Goal: Task Accomplishment & Management: Complete application form

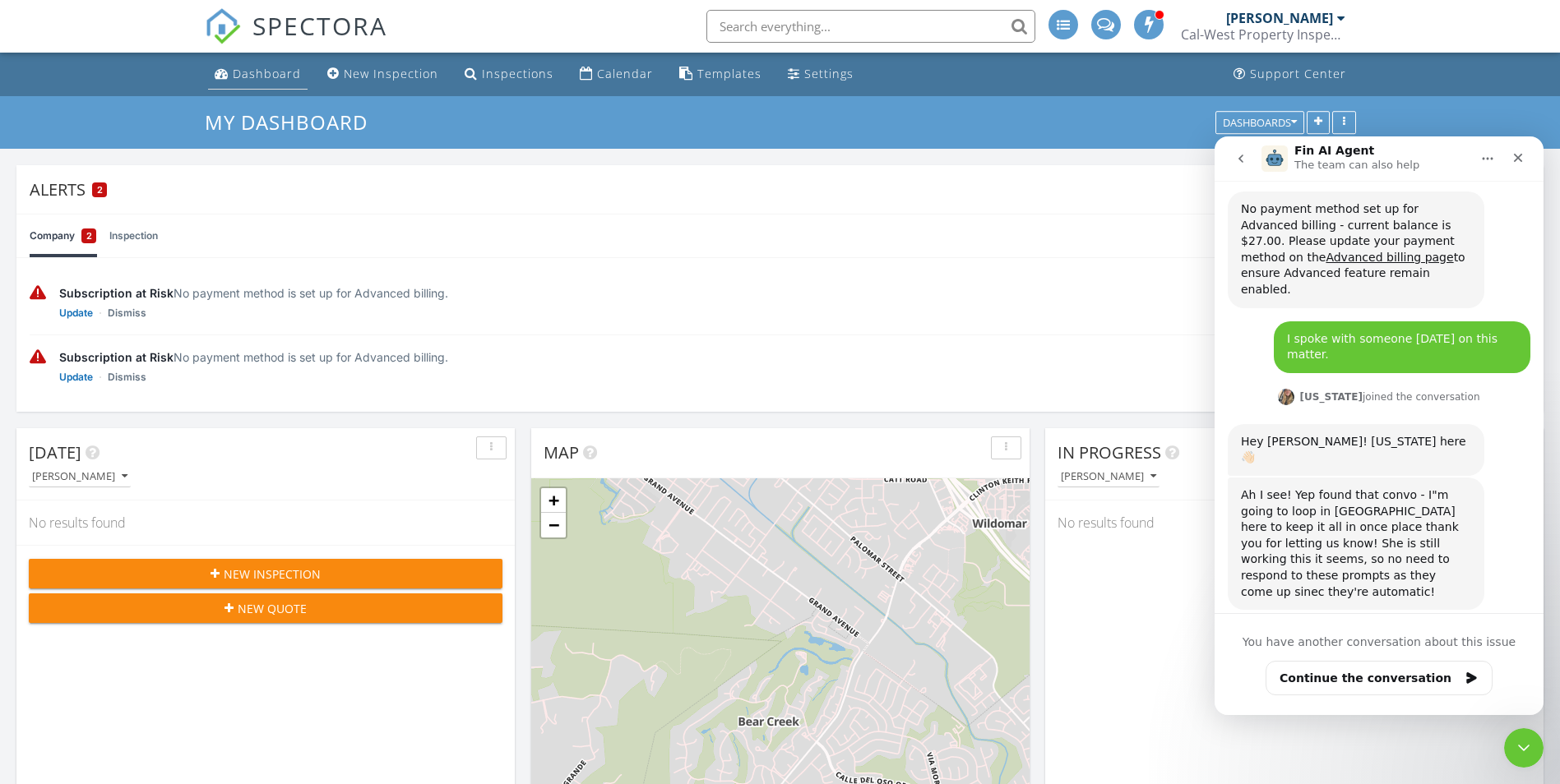
scroll to position [55, 0]
click at [286, 73] on div "Dashboard" at bounding box center [267, 74] width 68 height 16
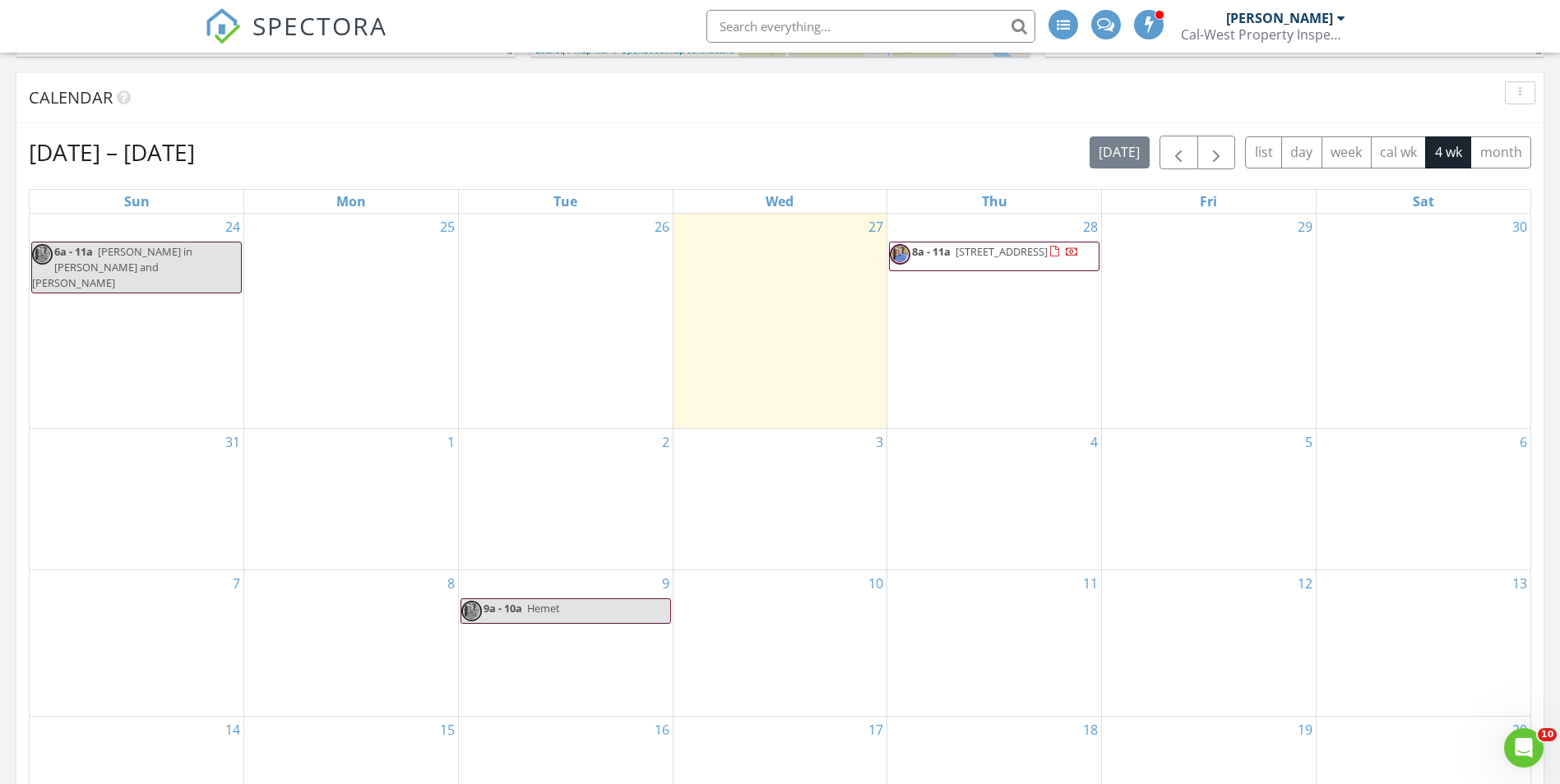
scroll to position [854, 0]
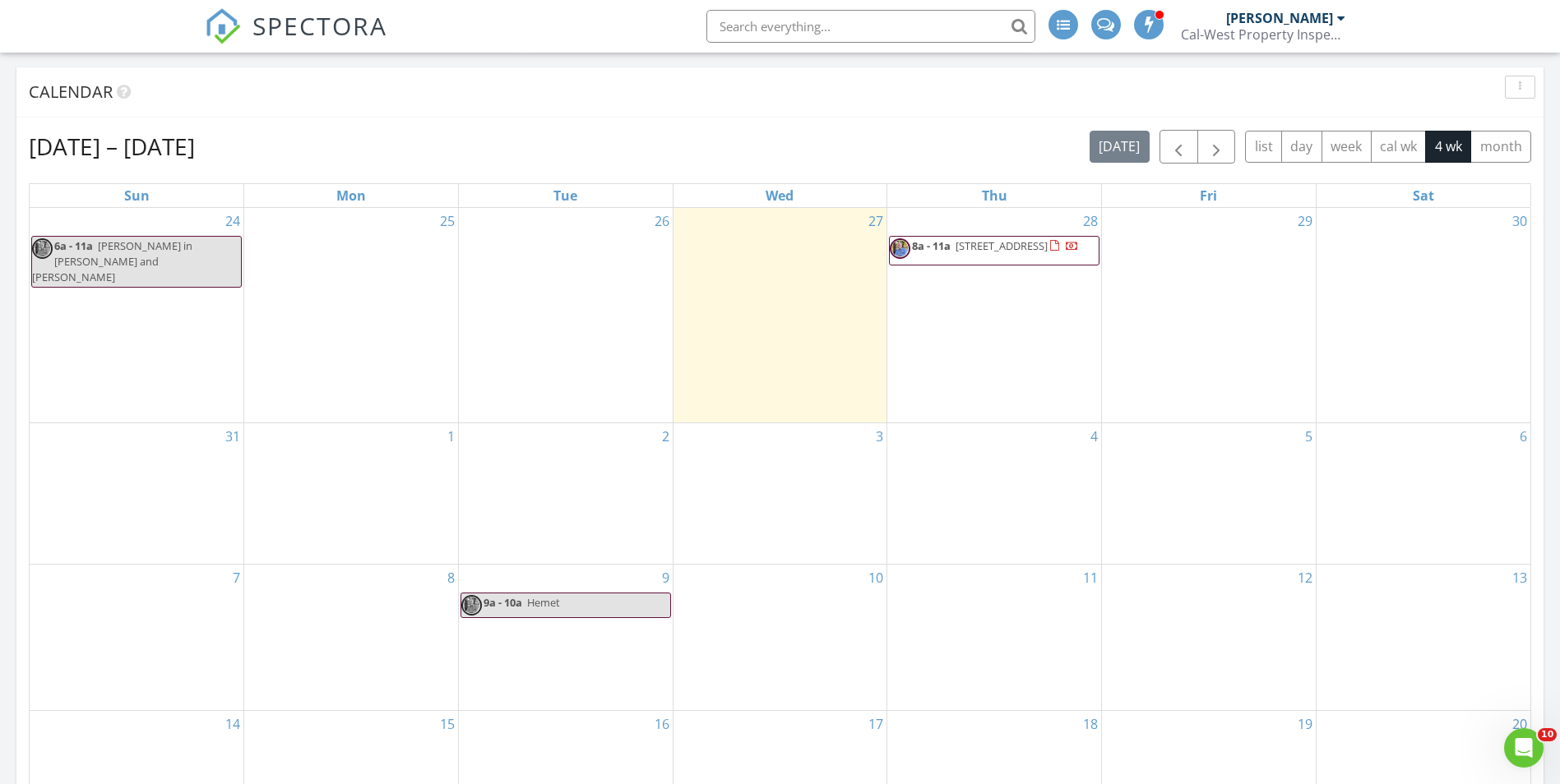
click at [1434, 445] on div "6" at bounding box center [1424, 494] width 214 height 141
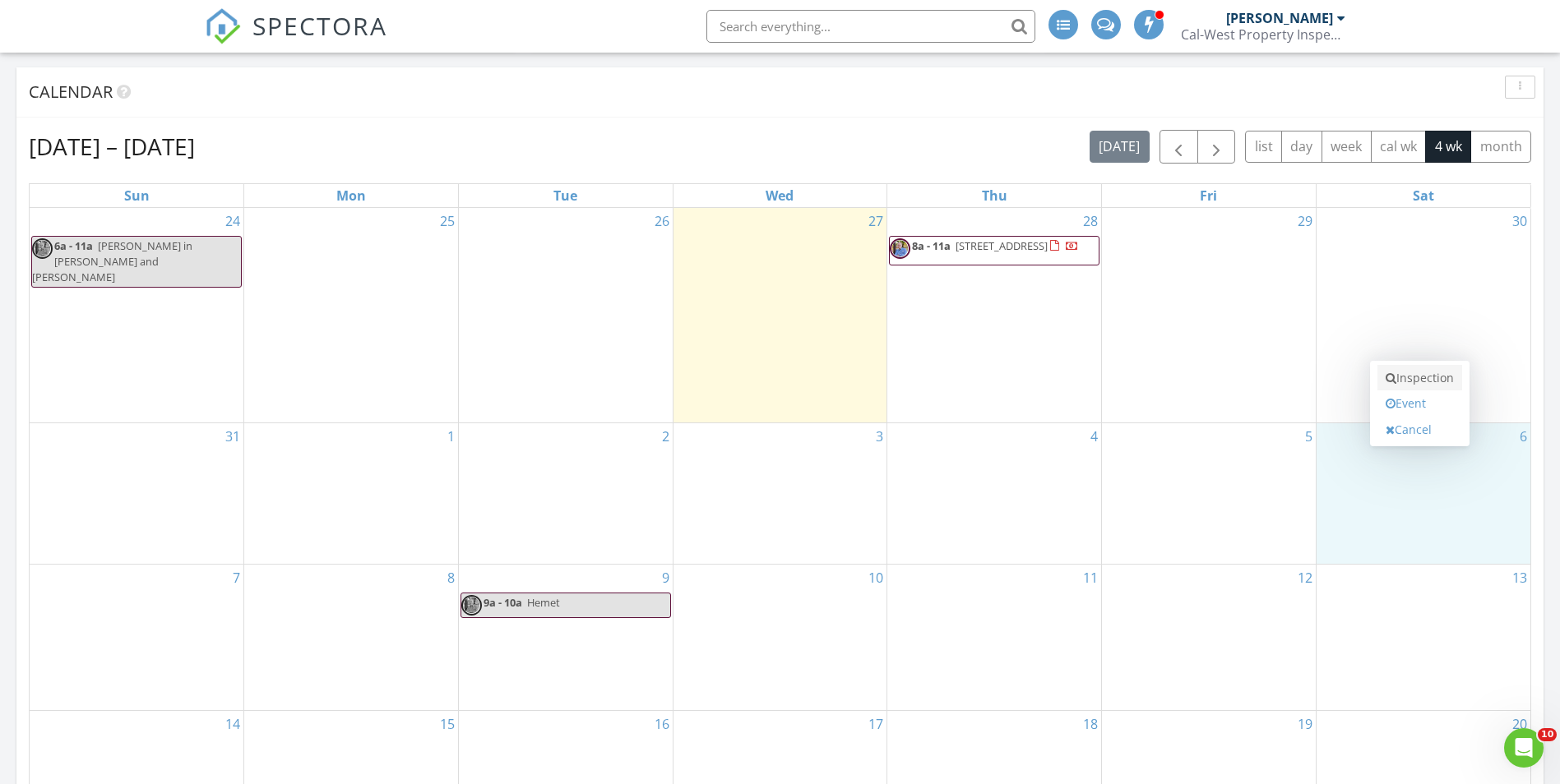
click at [1427, 375] on link "Inspection" at bounding box center [1420, 378] width 85 height 26
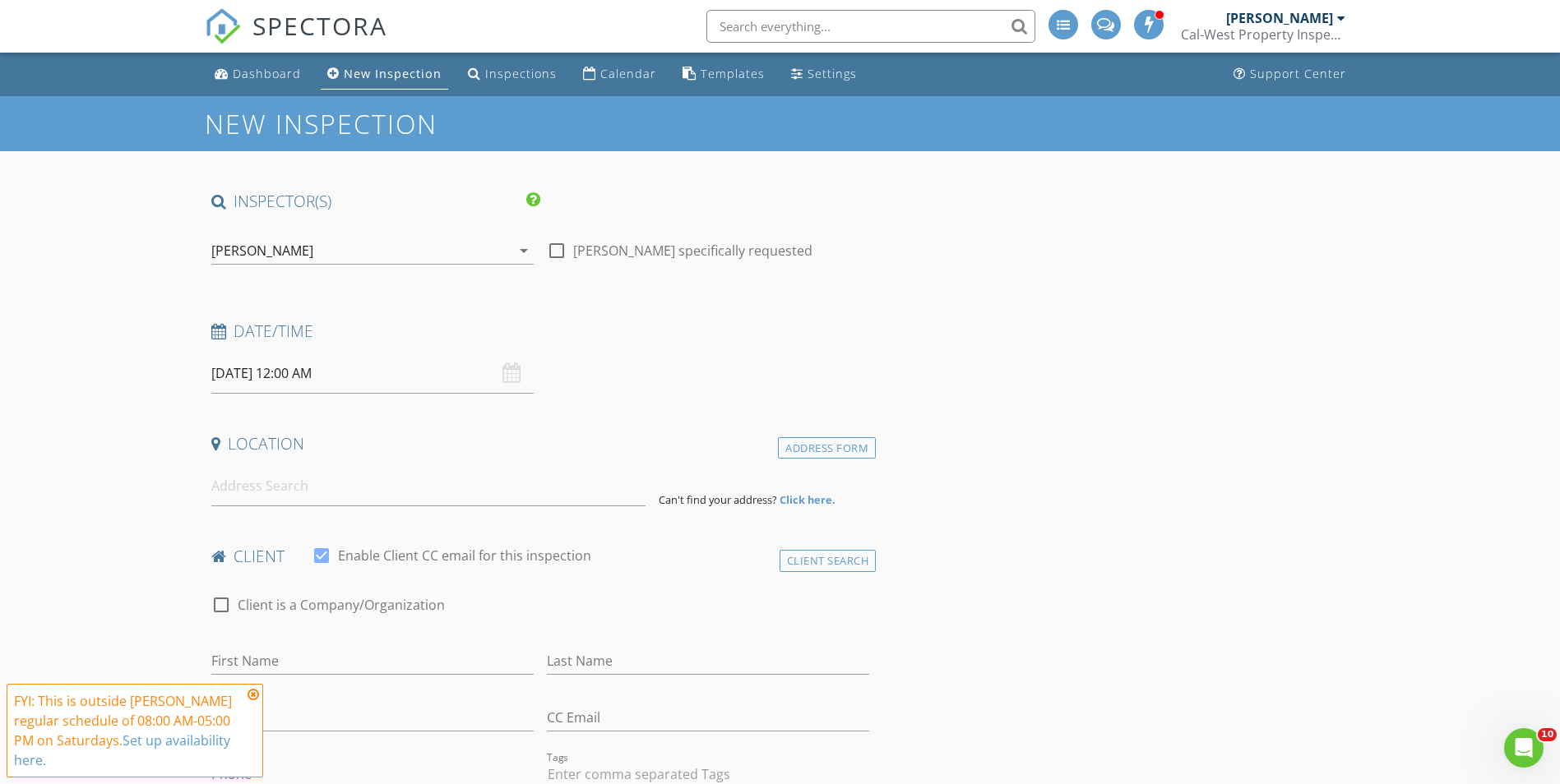
click at [253, 694] on icon at bounding box center [253, 695] width 11 height 13
click at [355, 370] on input "09/06/2025 12:00 AM" at bounding box center [372, 374] width 322 height 40
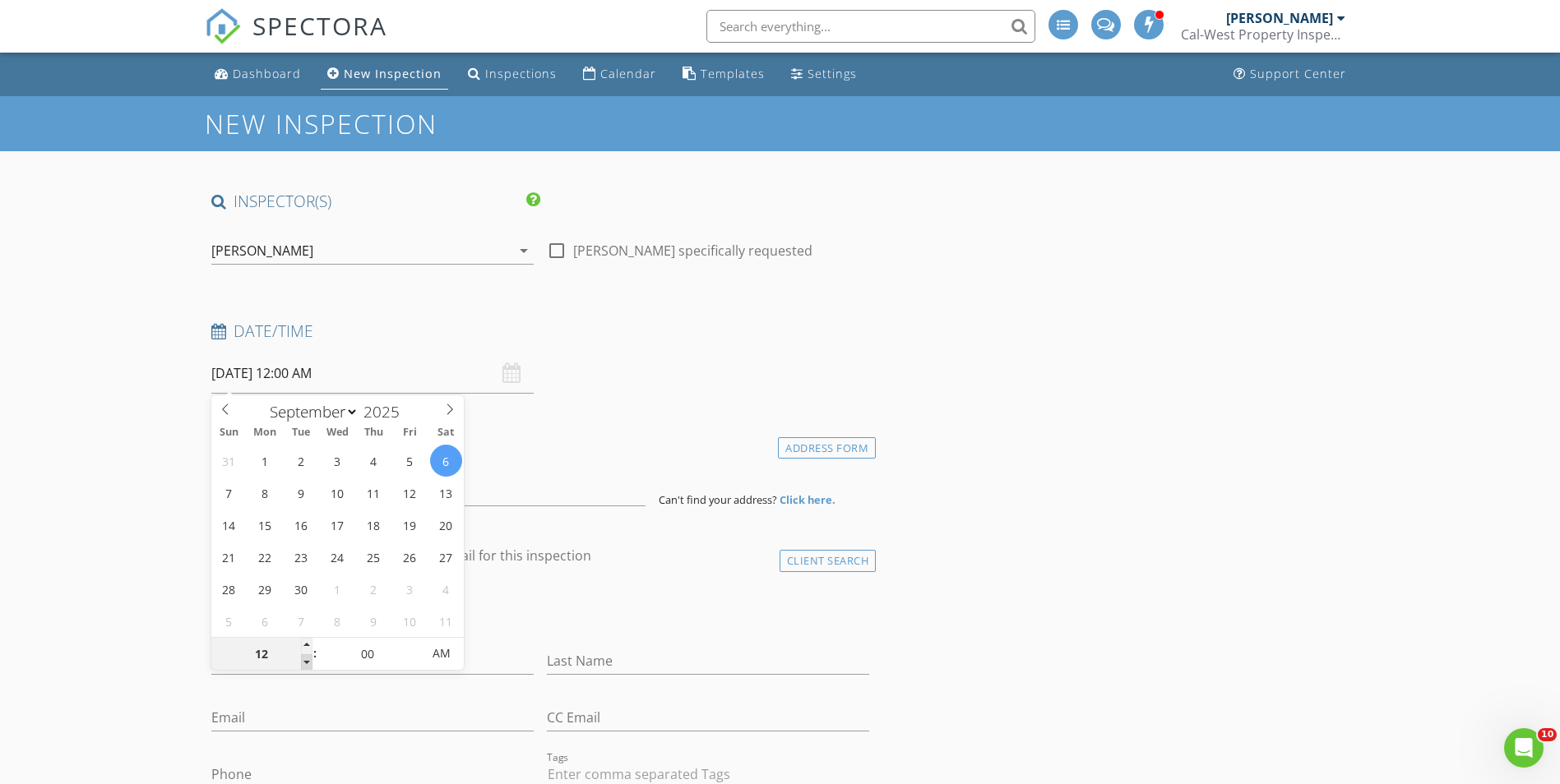
type input "11"
type input "09/06/2025 11:00 PM"
click at [308, 661] on span at bounding box center [306, 662] width 11 height 17
type input "10"
type input "09/06/2025 10:00 PM"
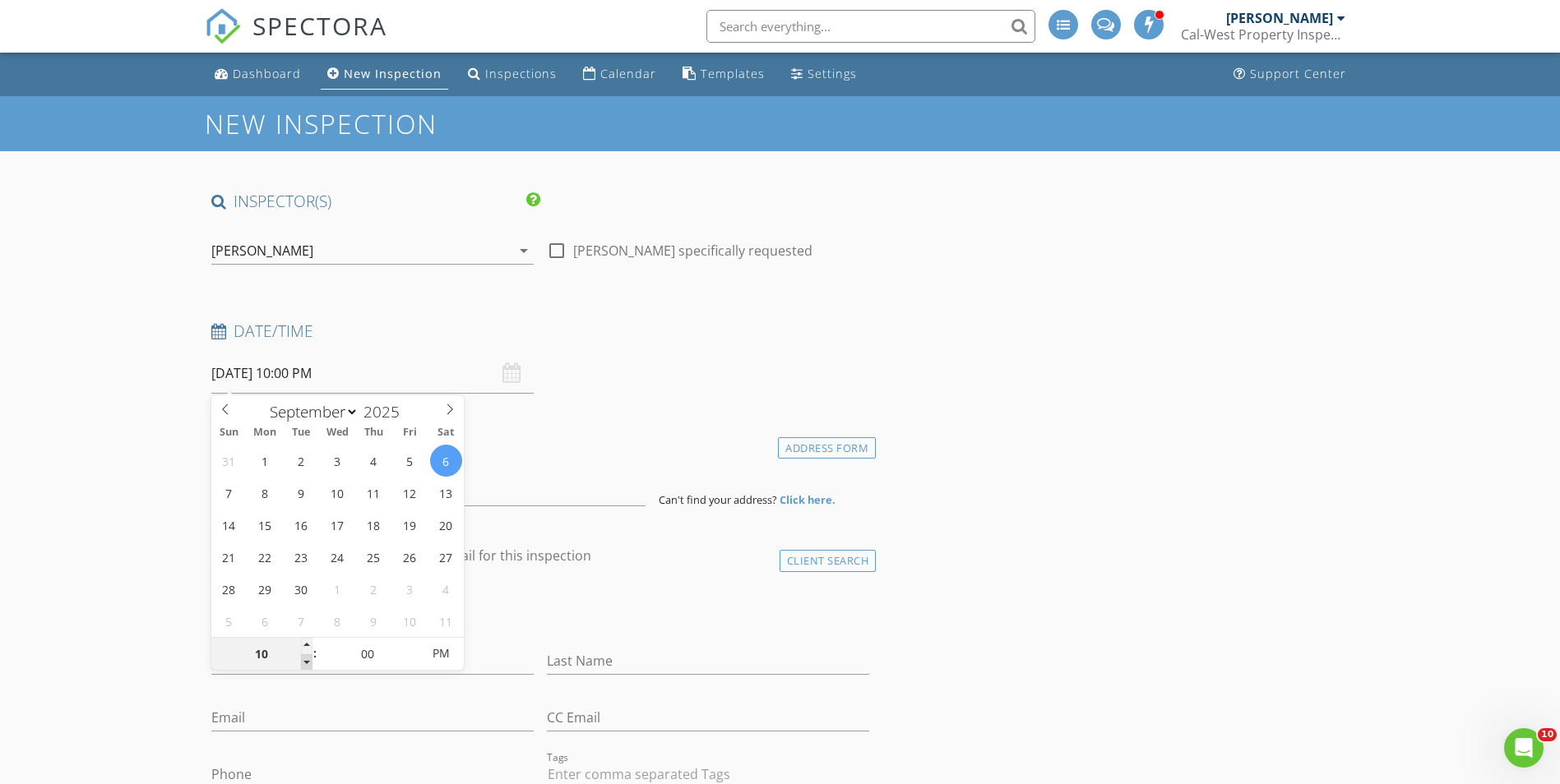
click at [308, 661] on span at bounding box center [306, 662] width 11 height 17
type input "09"
type input "09/06/2025 9:00 PM"
click at [308, 661] on span at bounding box center [306, 662] width 11 height 17
type input "10"
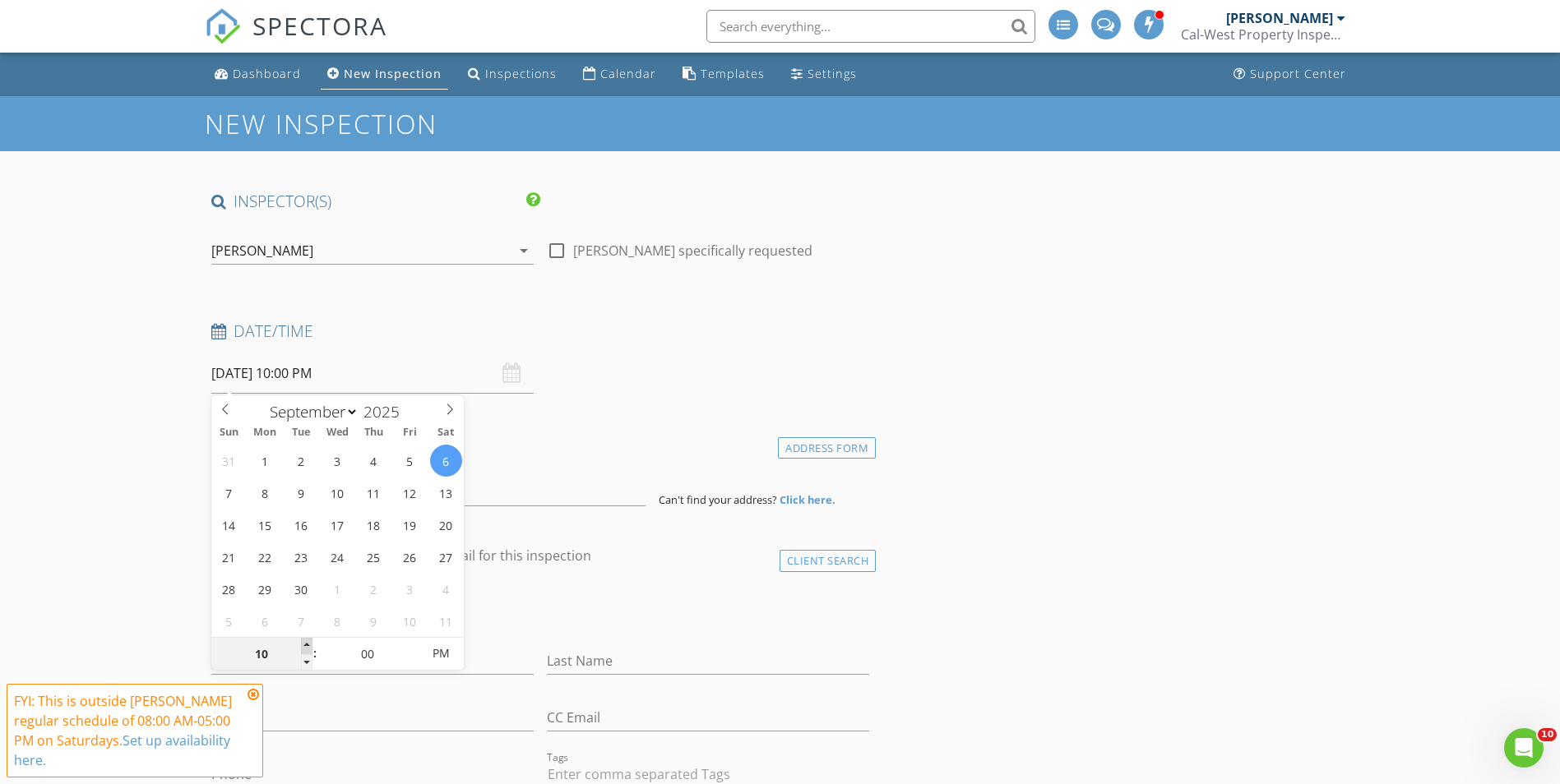
drag, startPoint x: 308, startPoint y: 661, endPoint x: 308, endPoint y: 643, distance: 18.0
click at [308, 643] on span at bounding box center [306, 645] width 11 height 17
type input "[DATE] 10:00 AM"
click at [454, 647] on span "PM" at bounding box center [441, 653] width 46 height 32
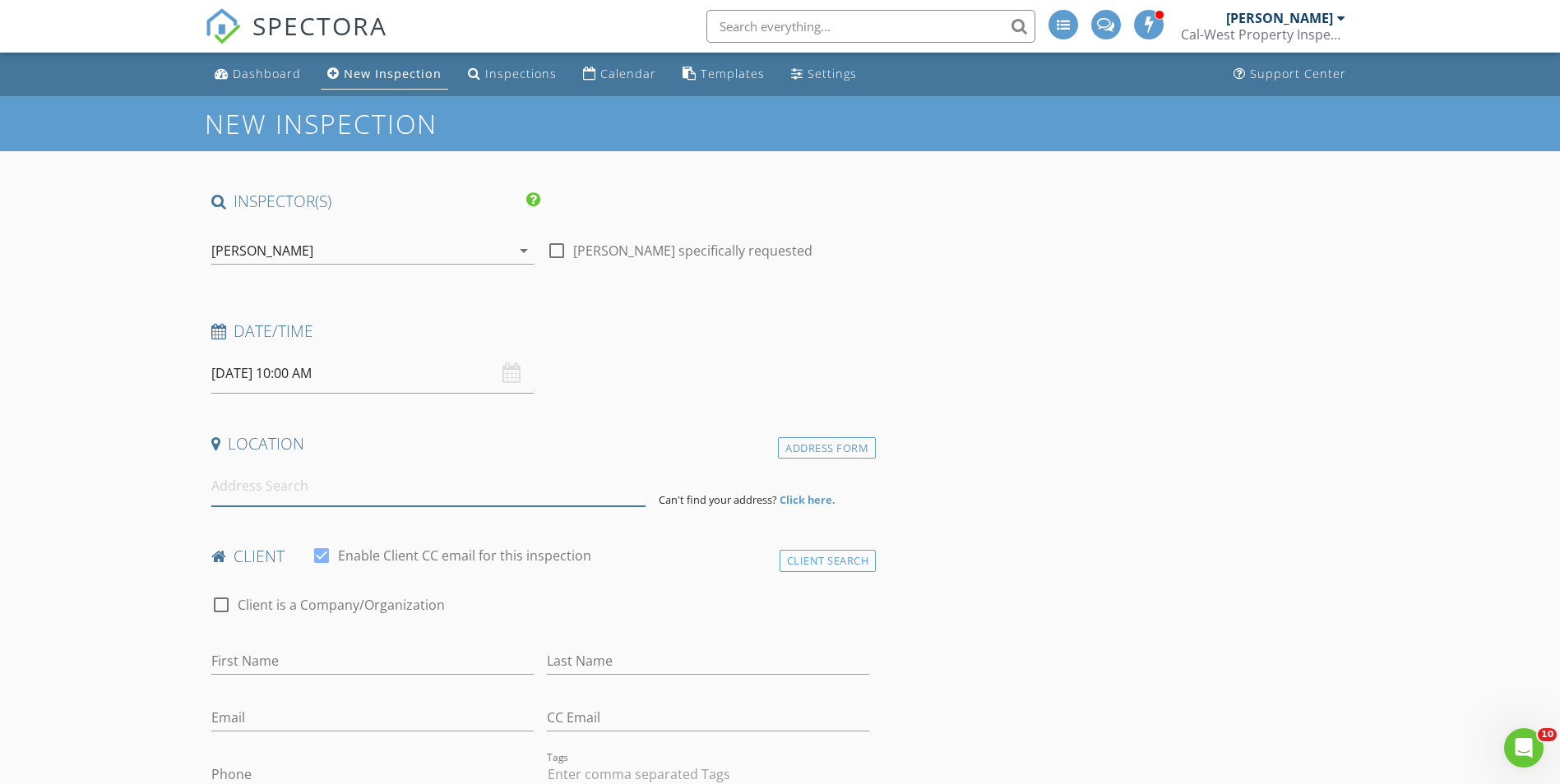
click at [313, 493] on input at bounding box center [428, 487] width 434 height 40
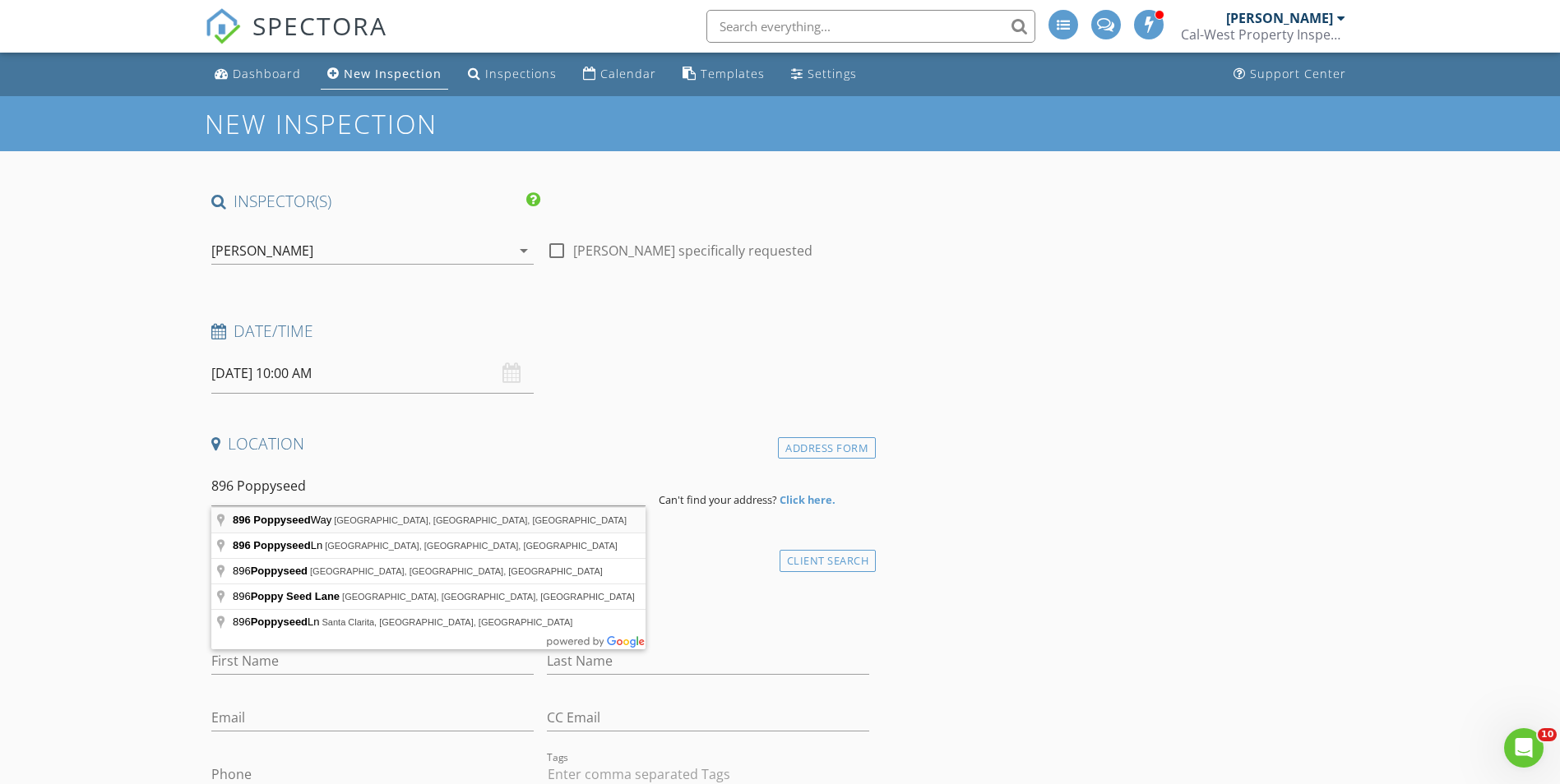
type input "896 Poppyseed Way, Hemet, CA, USA"
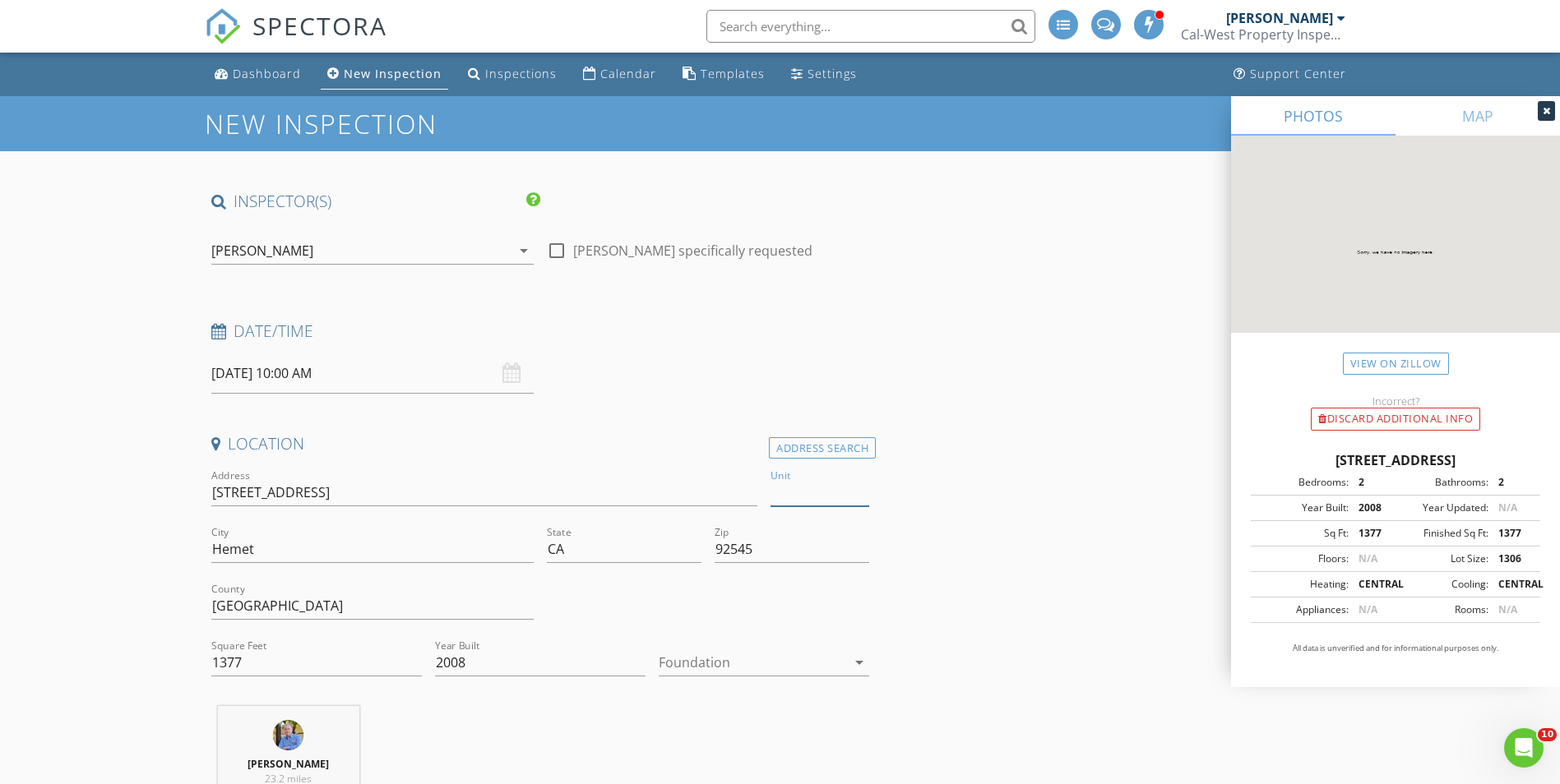
click at [805, 491] on input "Unit" at bounding box center [819, 493] width 98 height 27
type input "108"
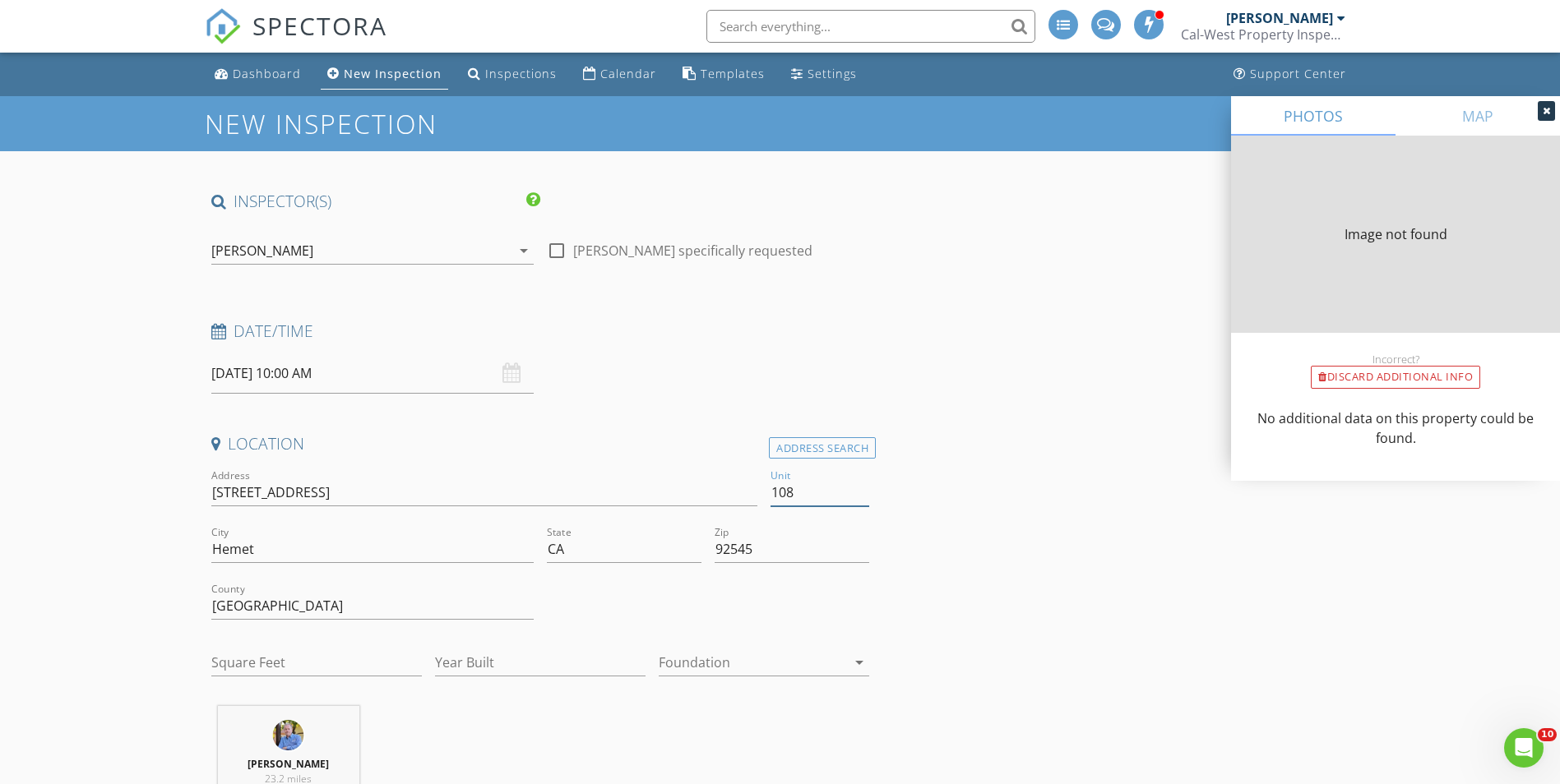
type input "639"
type input "2008"
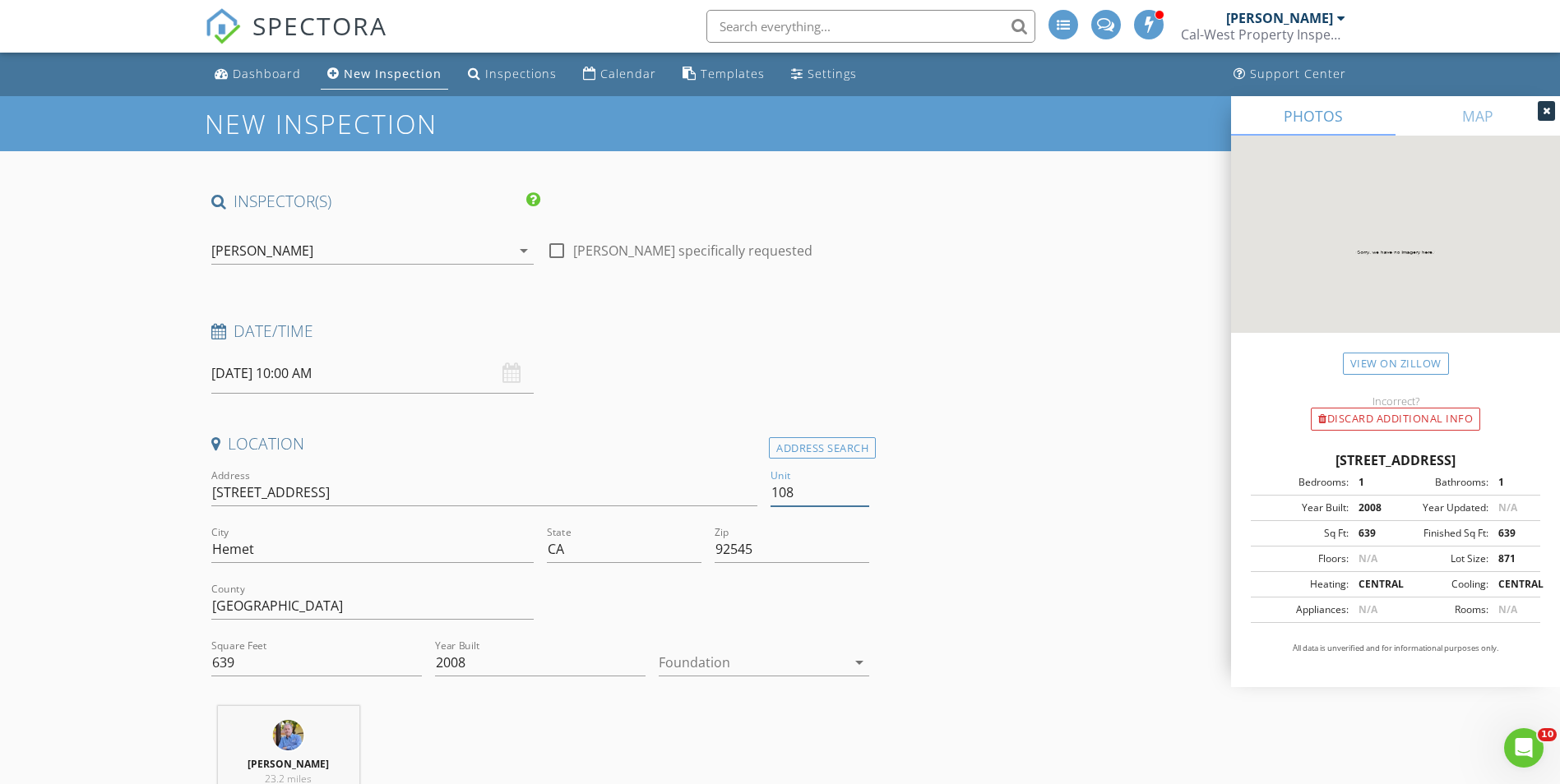
type input "108"
click at [858, 661] on icon "arrow_drop_down" at bounding box center [859, 662] width 19 height 19
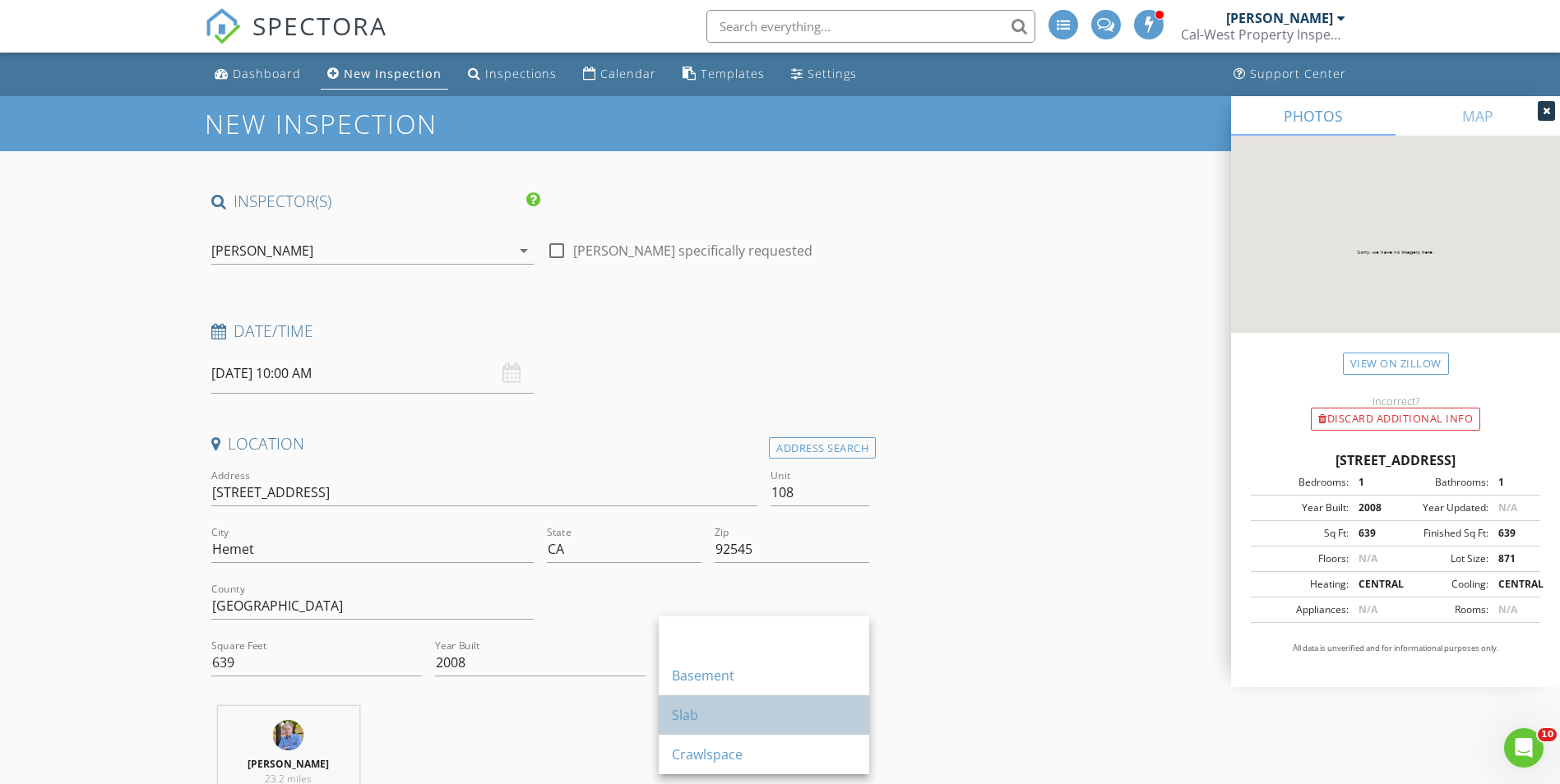
click at [743, 717] on div "Slab" at bounding box center [764, 715] width 184 height 19
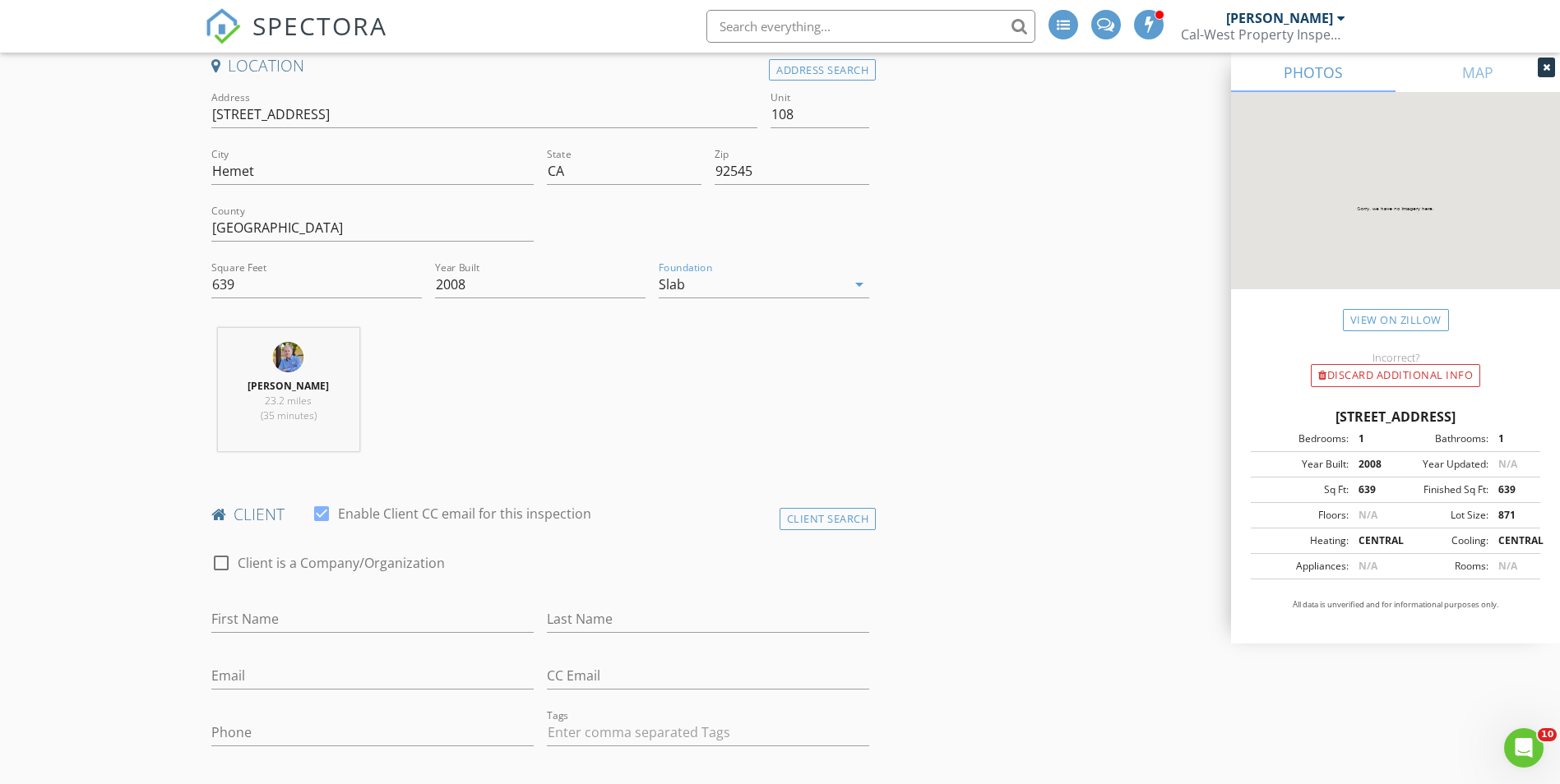
scroll to position [500, 0]
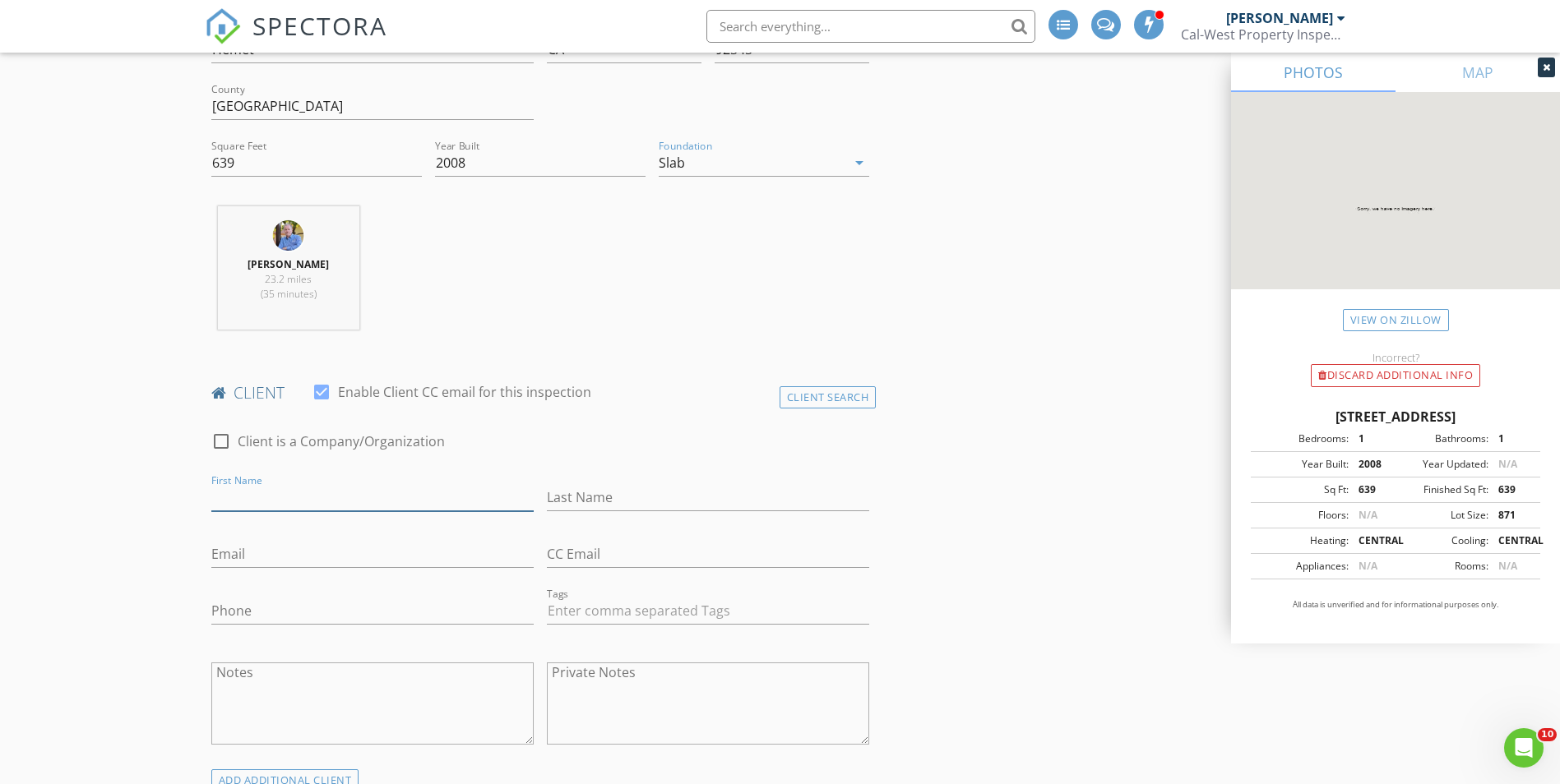
click at [379, 495] on input "First Name" at bounding box center [372, 497] width 322 height 27
type input "[PERSON_NAME]"
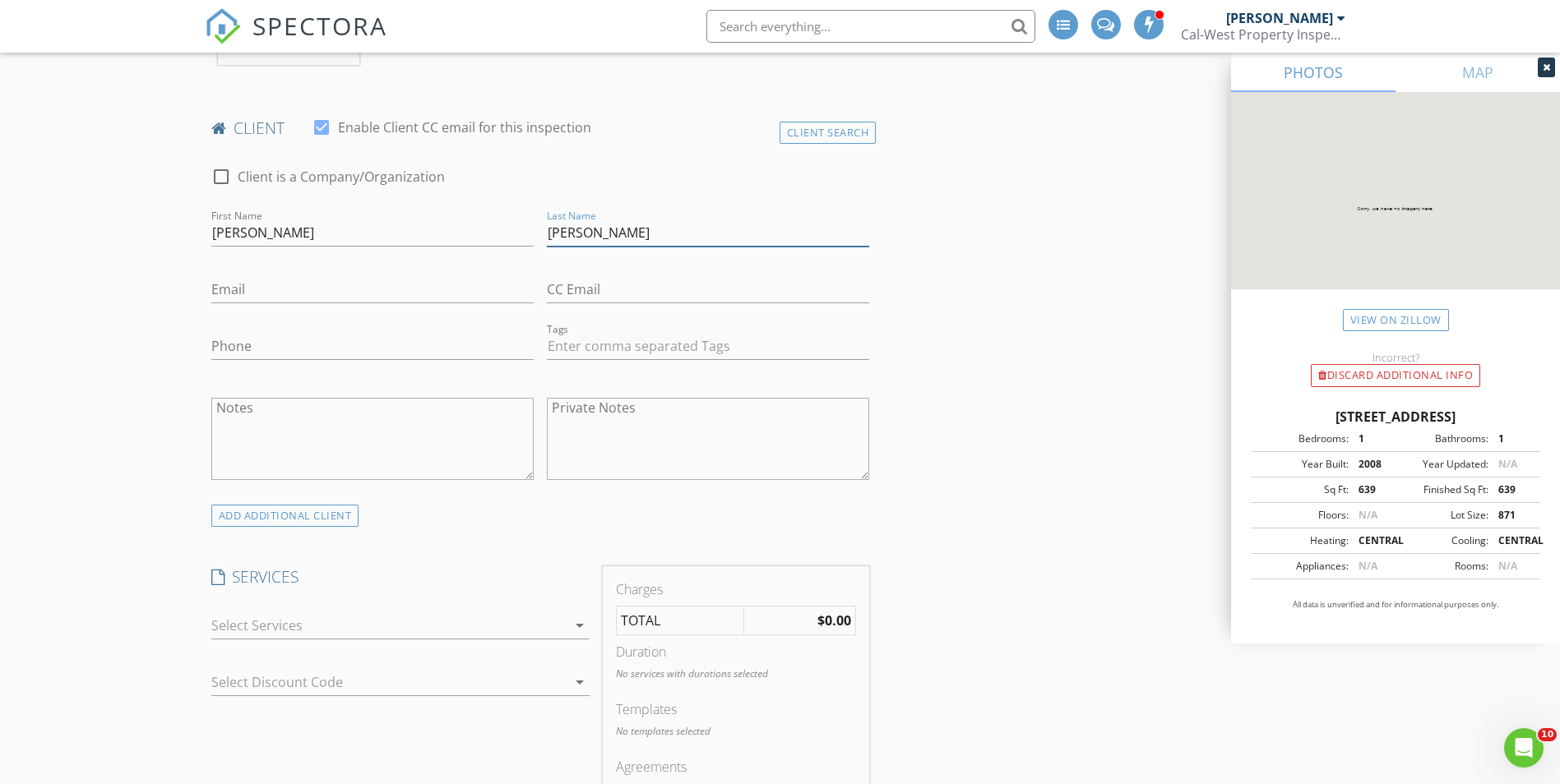
scroll to position [893, 0]
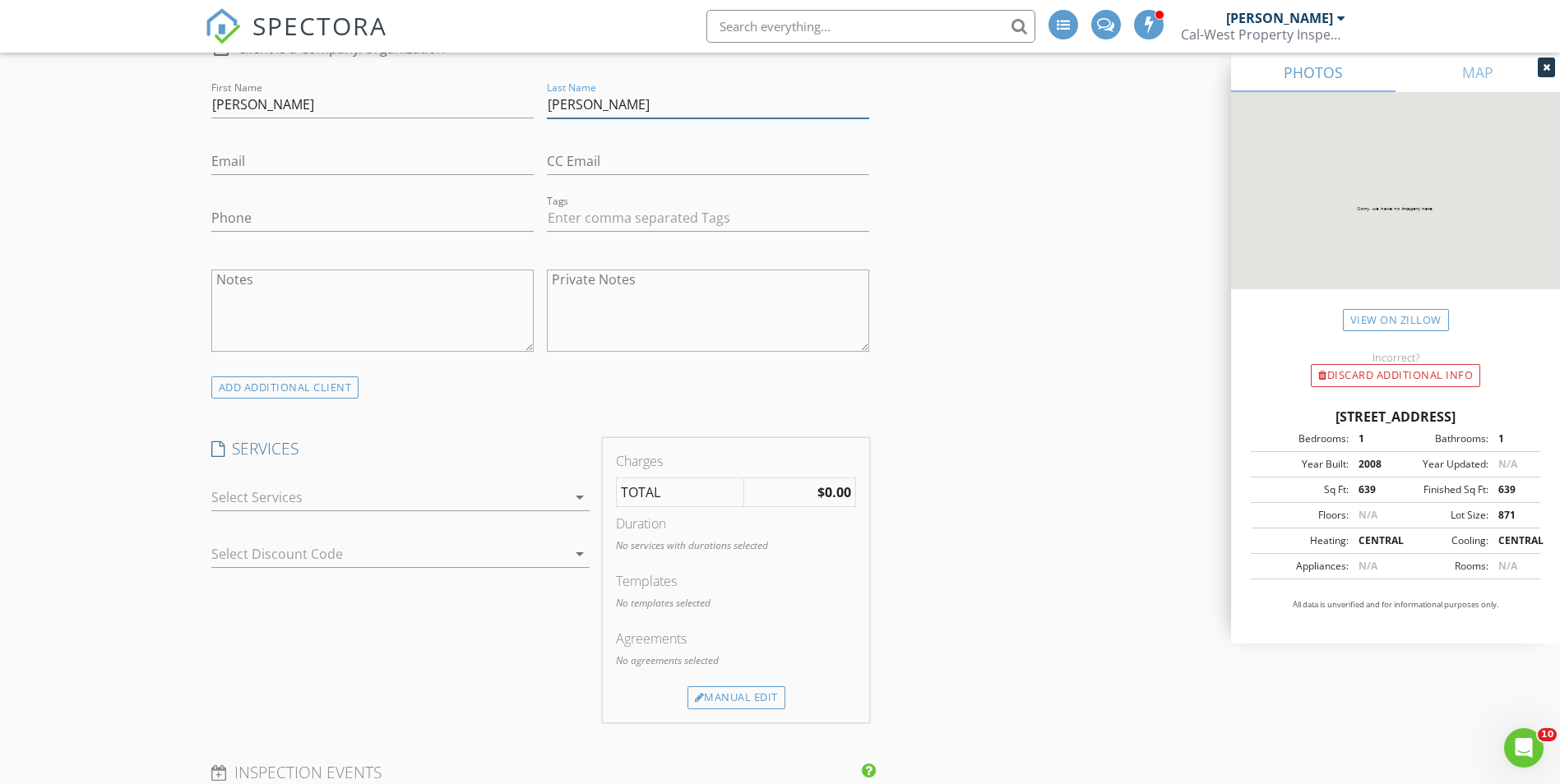
type input "[PERSON_NAME]"
click at [358, 164] on input "Email" at bounding box center [372, 161] width 322 height 27
type input "[EMAIL_ADDRESS][DOMAIN_NAME]"
click at [333, 217] on input "Phone" at bounding box center [372, 217] width 322 height 27
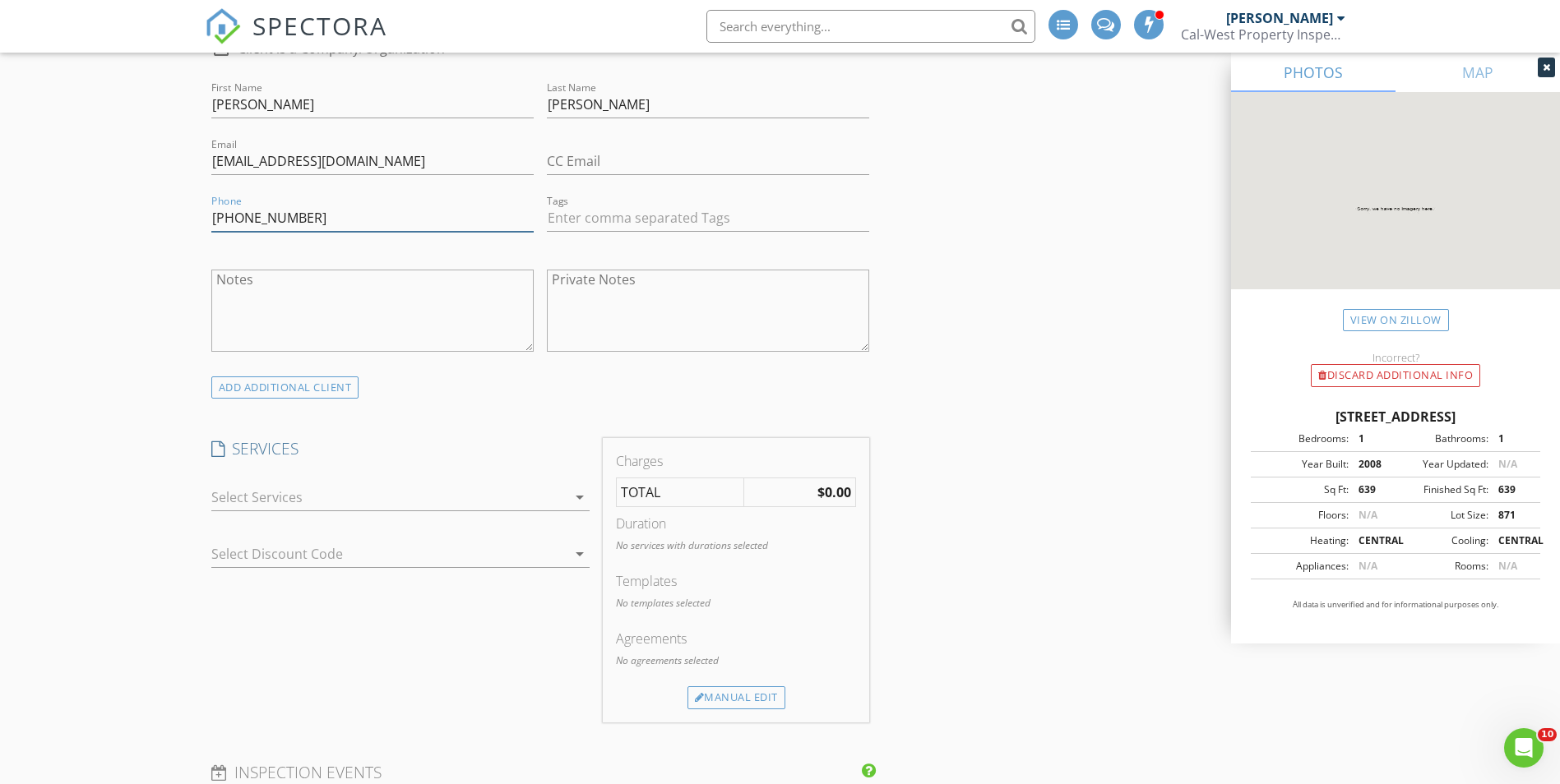
type input "[PHONE_NUMBER]"
click at [575, 496] on icon "arrow_drop_down" at bounding box center [580, 497] width 19 height 19
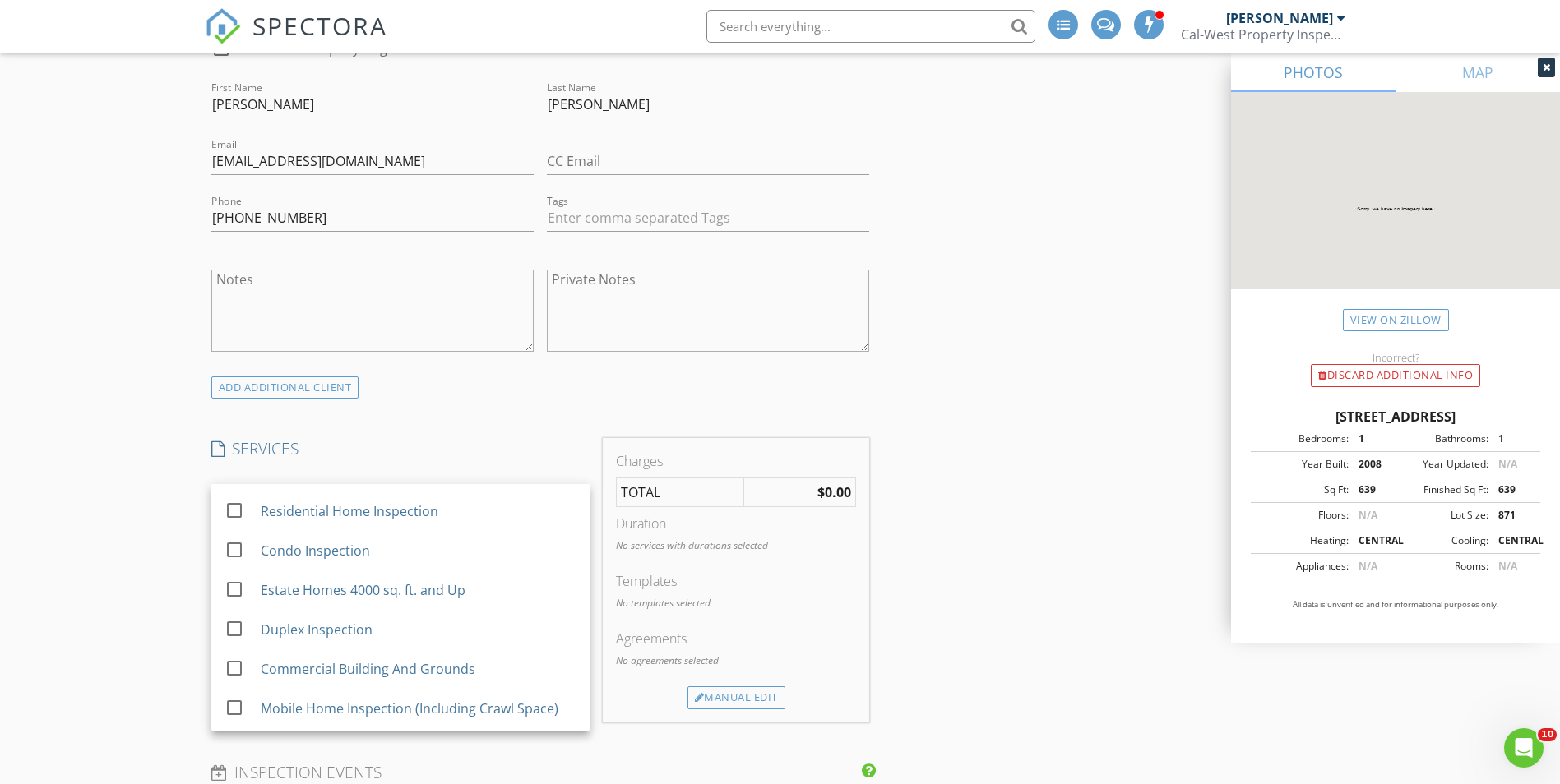
scroll to position [316, 0]
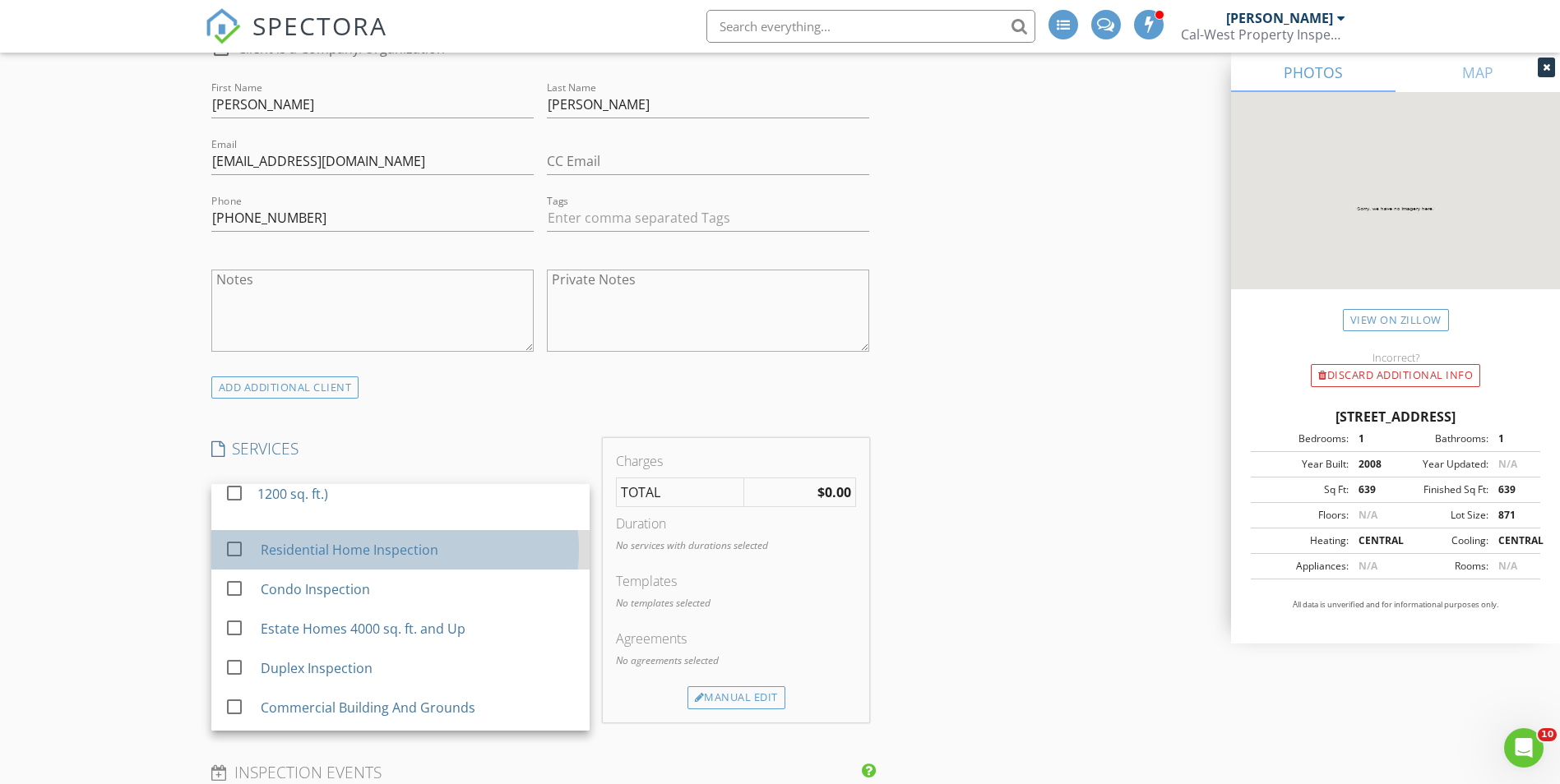
click at [408, 547] on div "Residential Home Inspection" at bounding box center [348, 550] width 177 height 19
checkbox input "false"
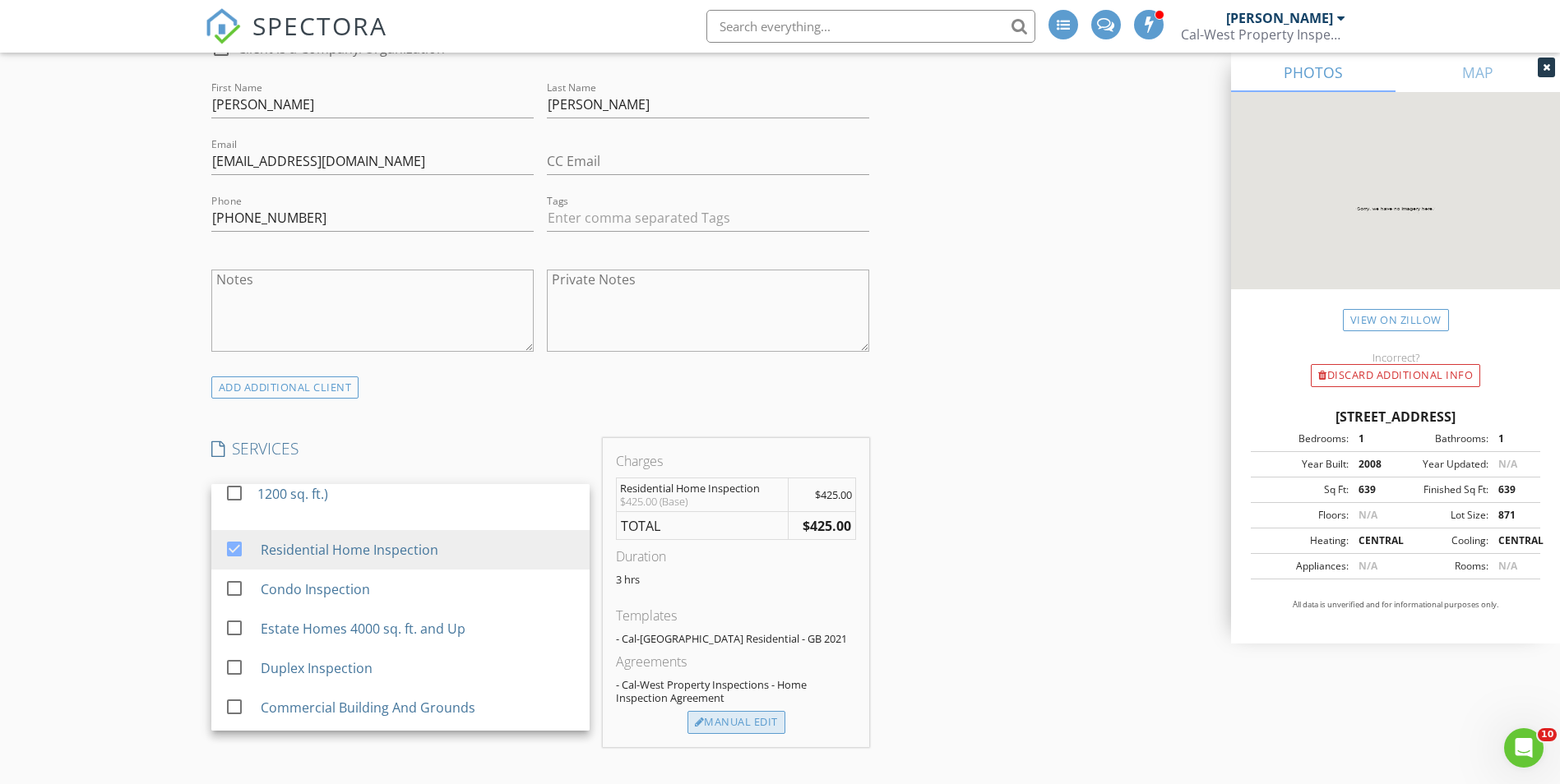
click at [706, 716] on div "Manual Edit" at bounding box center [737, 723] width 98 height 23
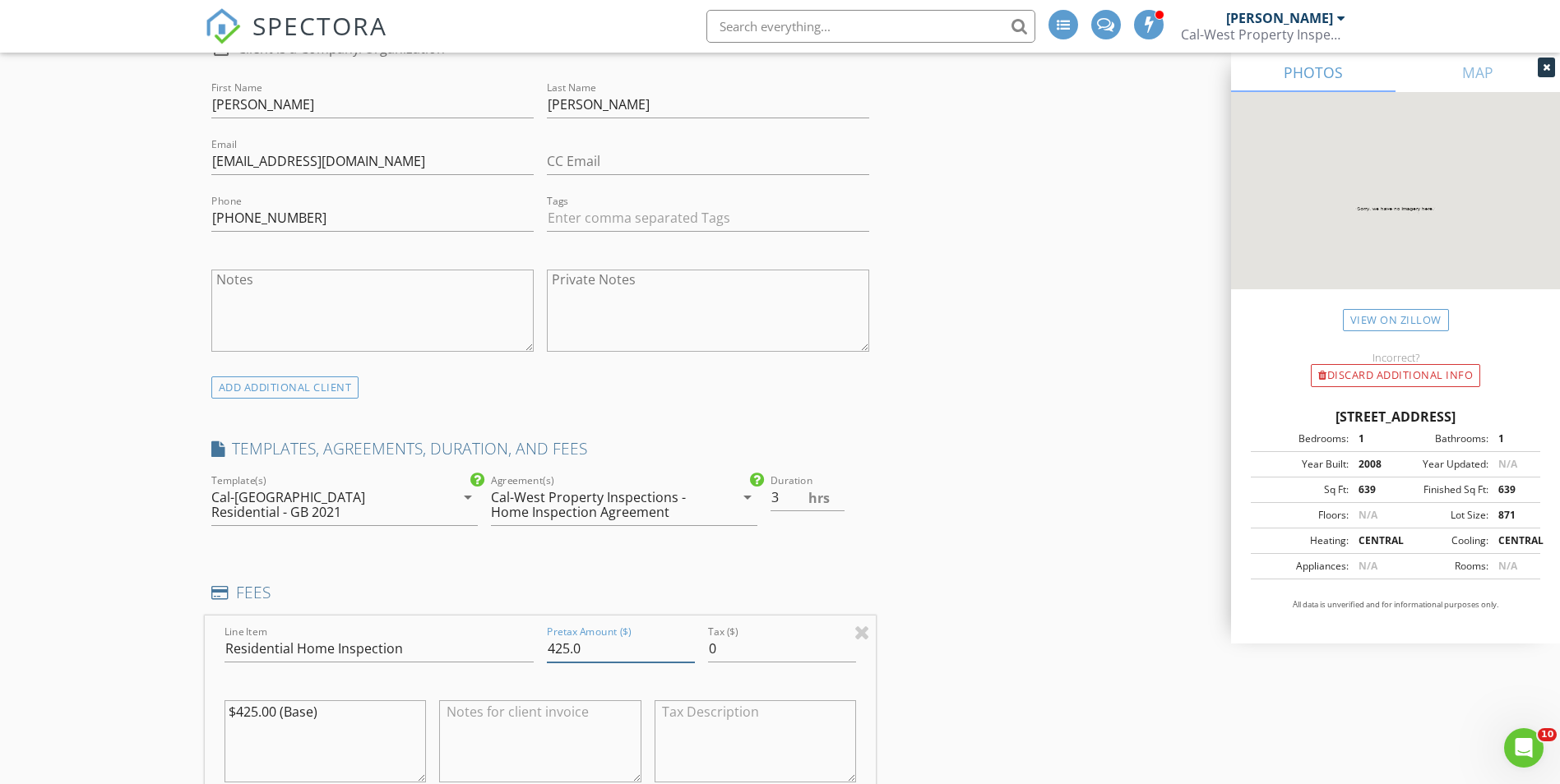
drag, startPoint x: 601, startPoint y: 647, endPoint x: 480, endPoint y: 651, distance: 121.1
click at [480, 651] on div "Line Item Residential Home Inspection Pretax Amount ($) 425.0 Tax ($) 0 $425.00…" at bounding box center [540, 715] width 672 height 198
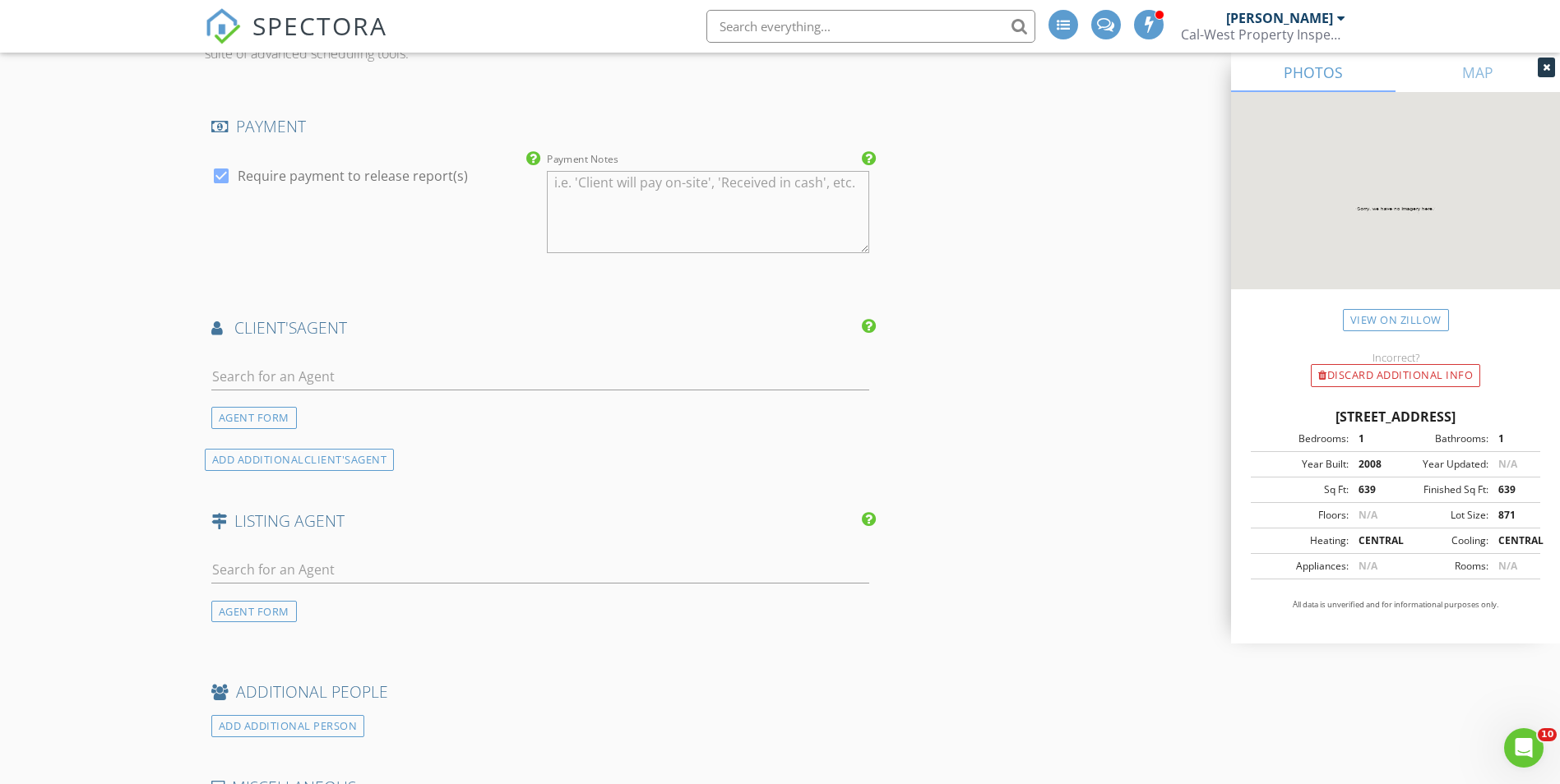
scroll to position [1900, 0]
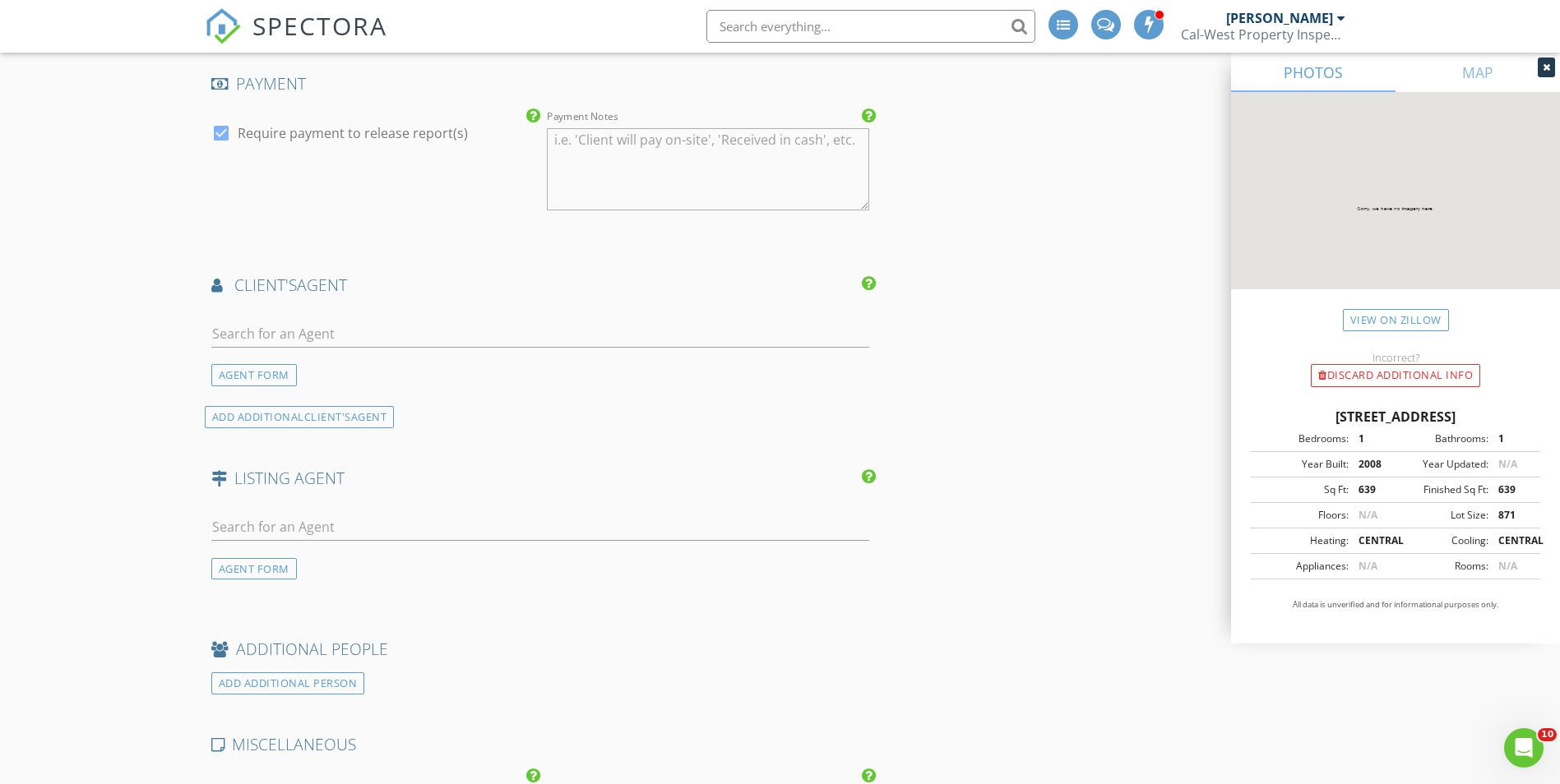
type input "350.00"
click at [274, 331] on input "text" at bounding box center [540, 334] width 659 height 27
type input "V"
click at [258, 371] on div "AGENT FORM" at bounding box center [254, 374] width 85 height 22
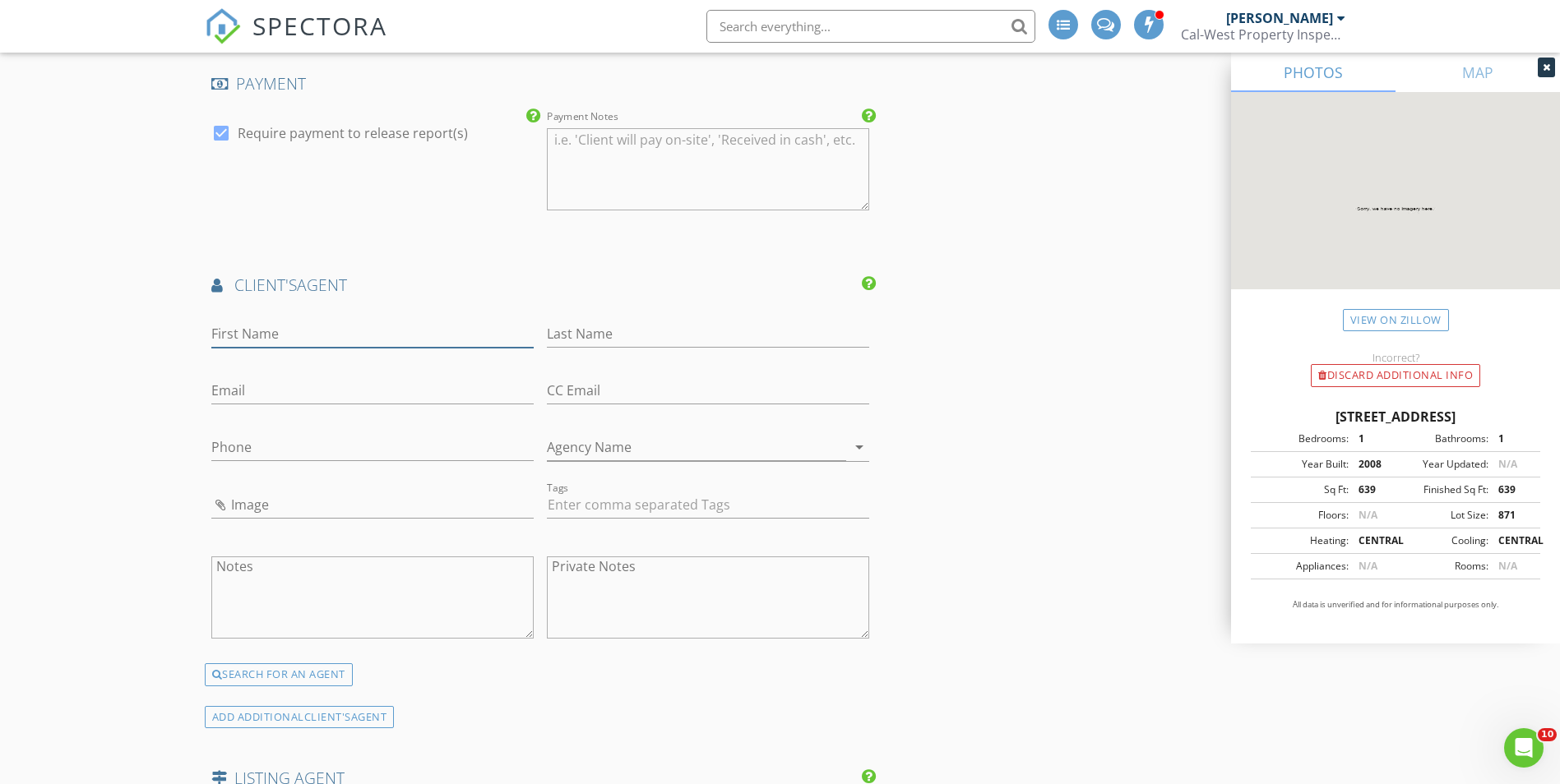
click at [296, 335] on input "First Name" at bounding box center [372, 334] width 322 height 27
type input "Vicki"
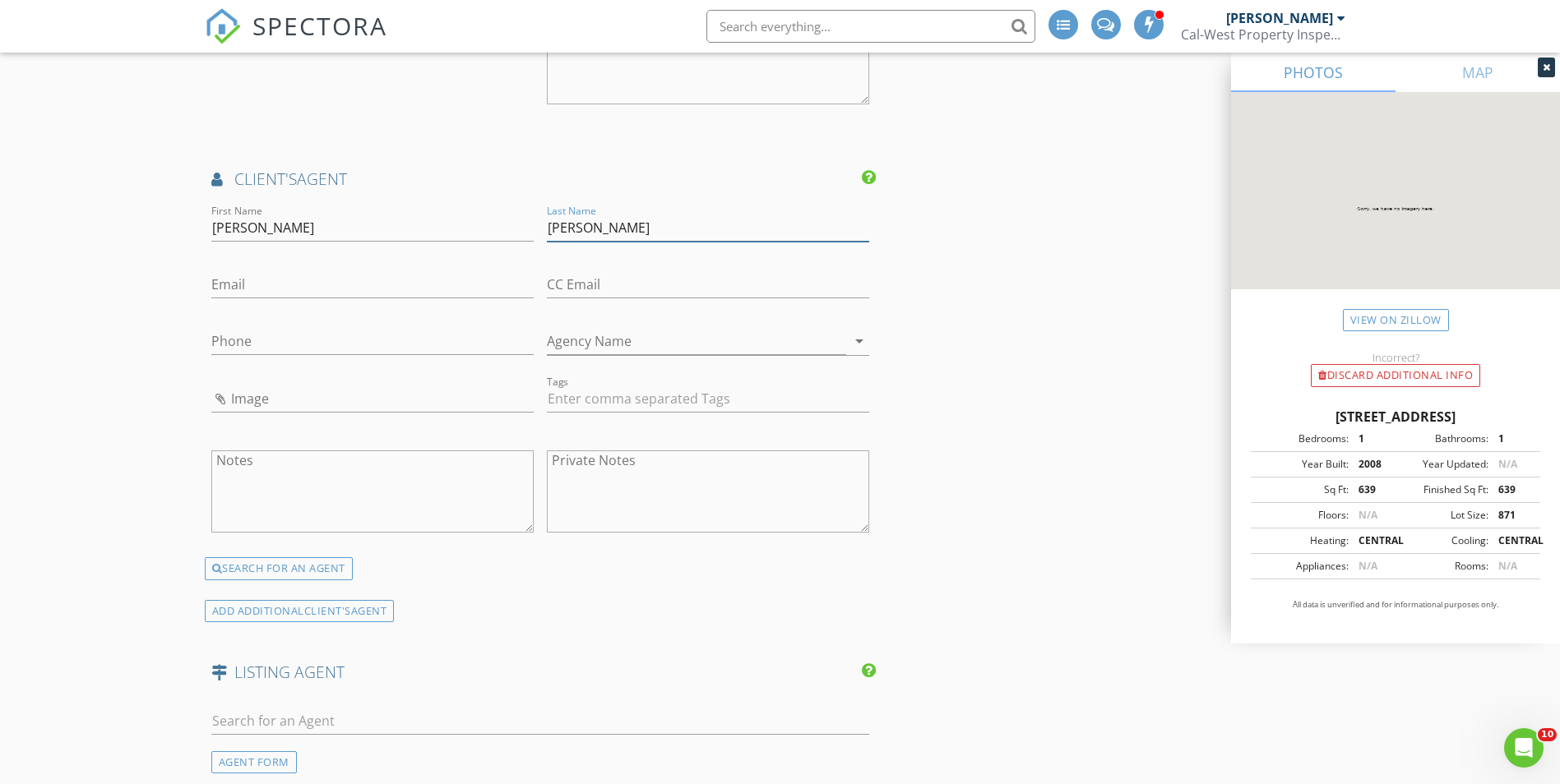
scroll to position [2148, 0]
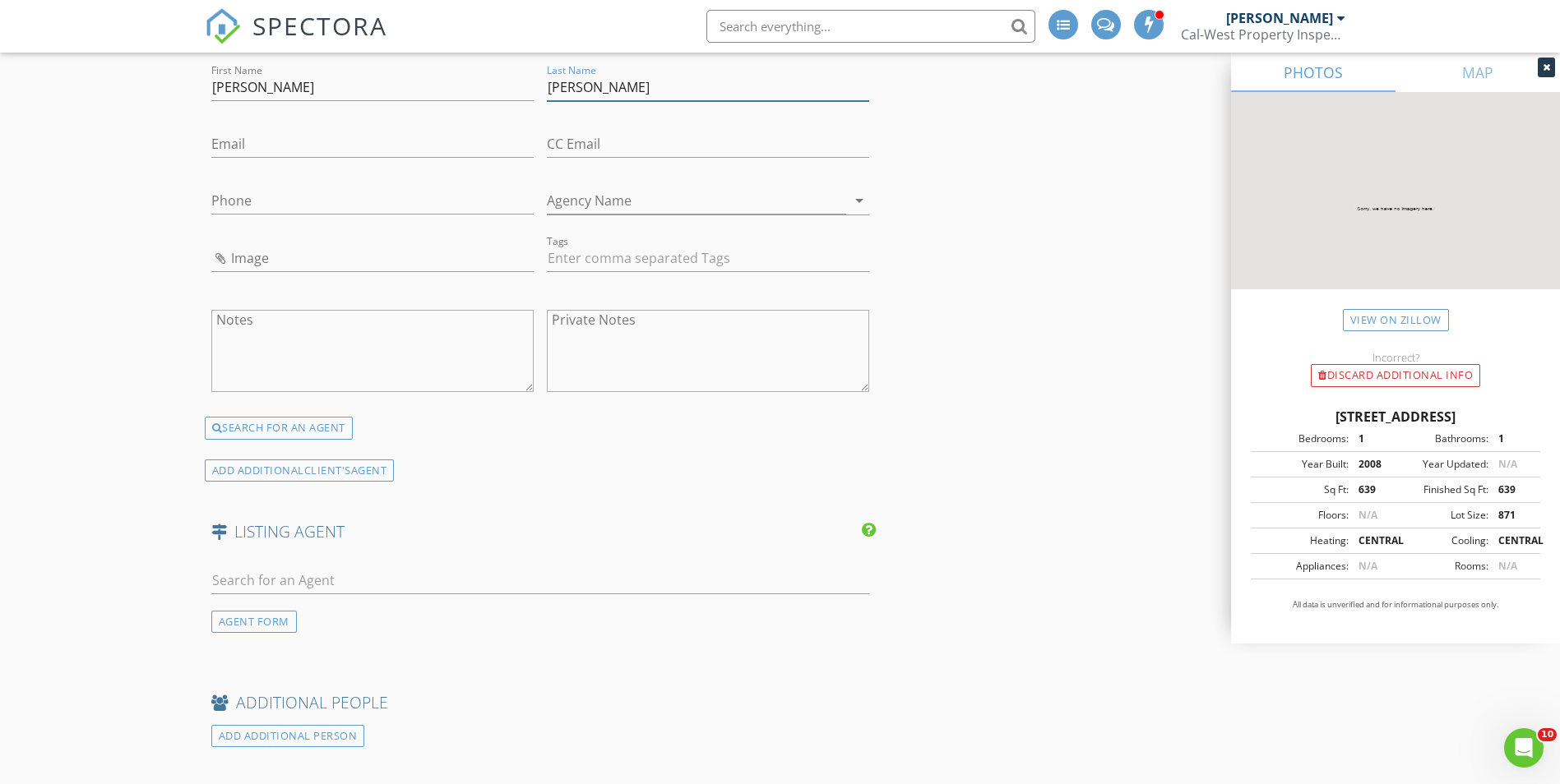
type input "[PERSON_NAME]"
click at [334, 89] on input "Vicki" at bounding box center [372, 87] width 322 height 27
type input "[PERSON_NAME] and [PERSON_NAME]"
click at [283, 147] on input "Email" at bounding box center [372, 144] width 322 height 27
click at [238, 146] on input "the dysertteam#gmail.com" at bounding box center [372, 144] width 322 height 27
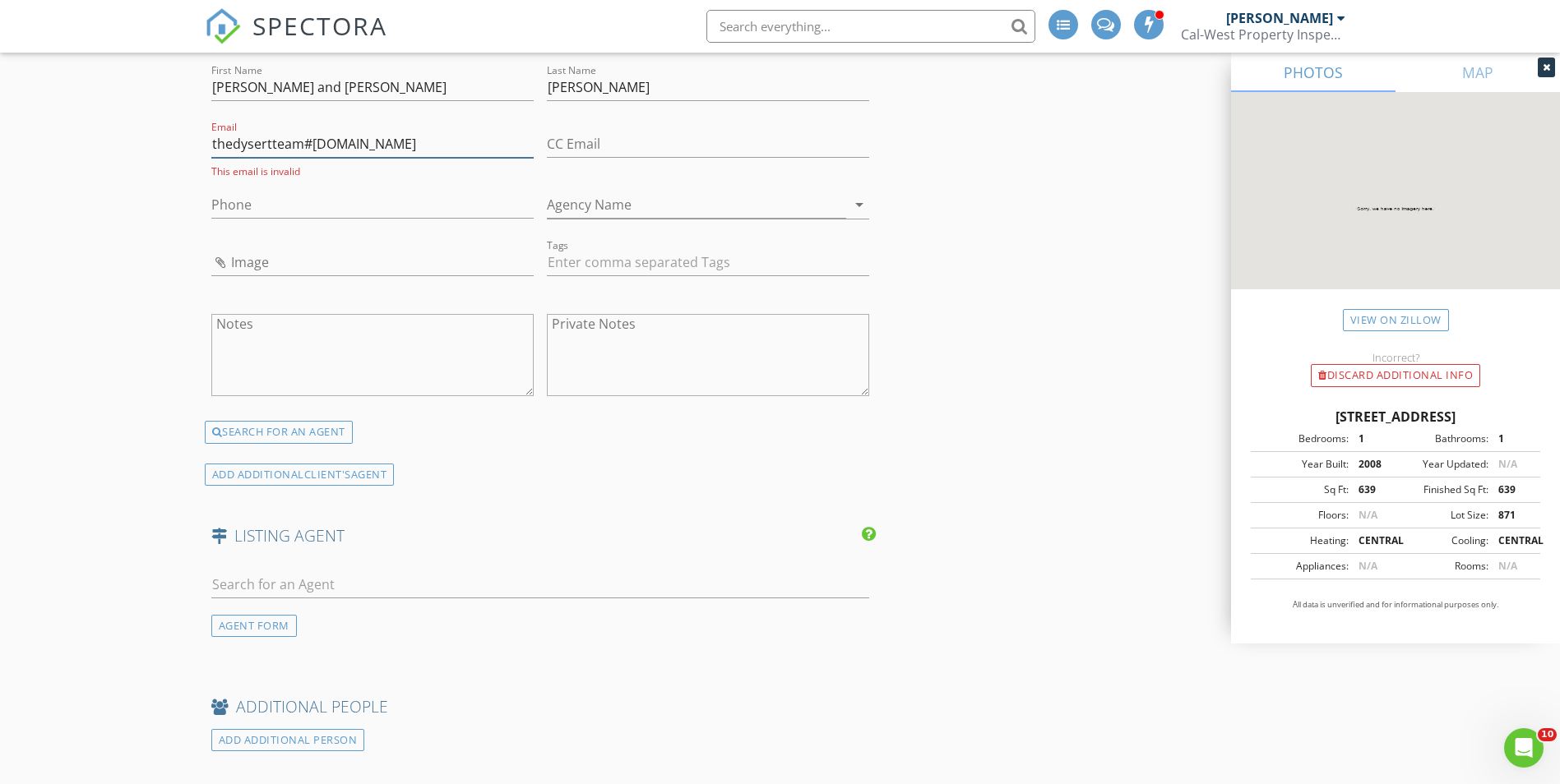
click at [311, 140] on input "thedysertteam#gmail.com" at bounding box center [372, 144] width 322 height 27
type input "[EMAIL_ADDRESS][DOMAIN_NAME]"
click at [676, 201] on input "Agency Name" at bounding box center [696, 201] width 299 height 27
click at [322, 197] on input "Phone" at bounding box center [372, 201] width 322 height 27
click at [633, 201] on input "Dysert Team" at bounding box center [696, 201] width 299 height 27
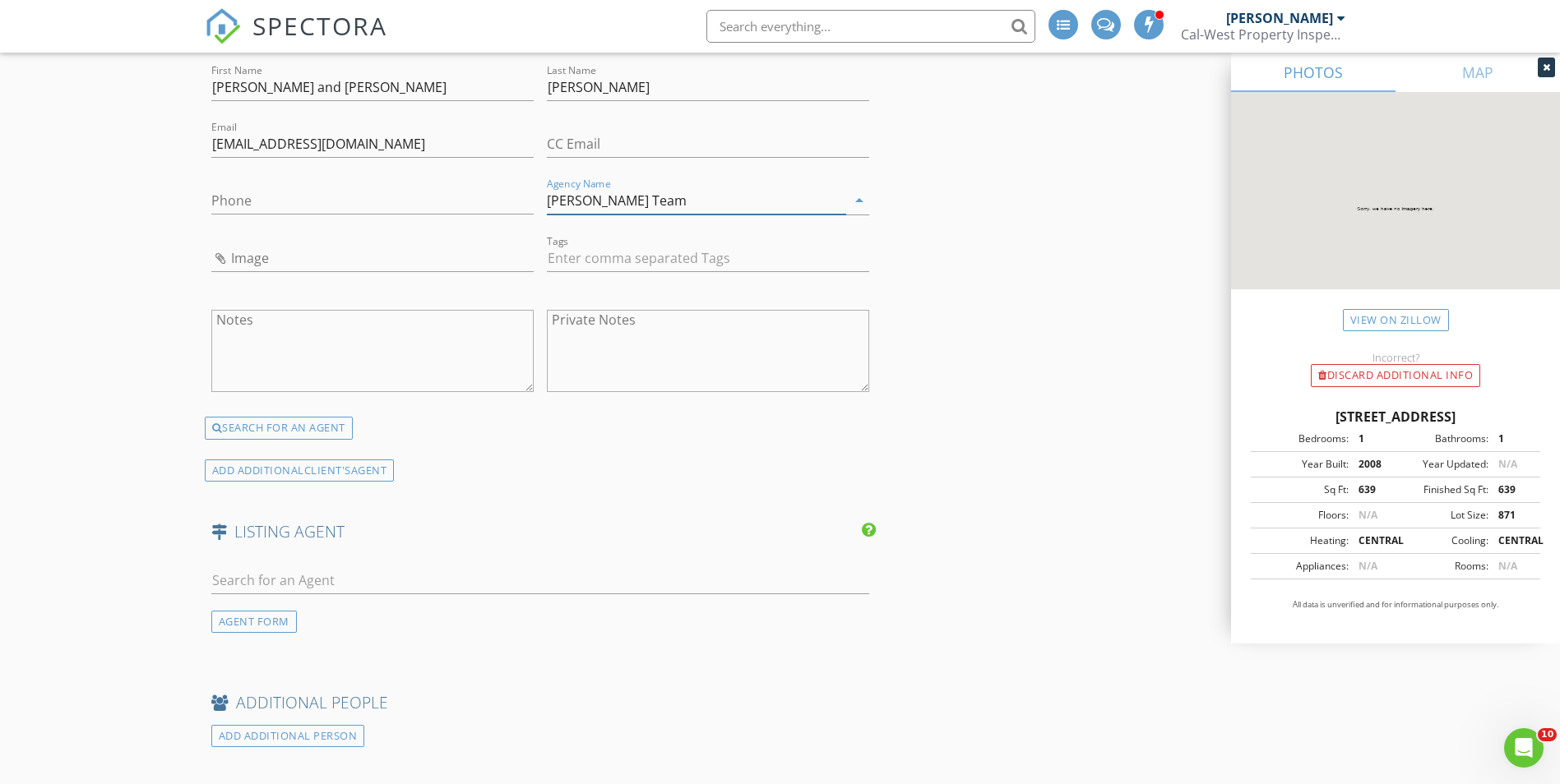
click at [662, 201] on input "Dysert Team" at bounding box center [696, 201] width 299 height 27
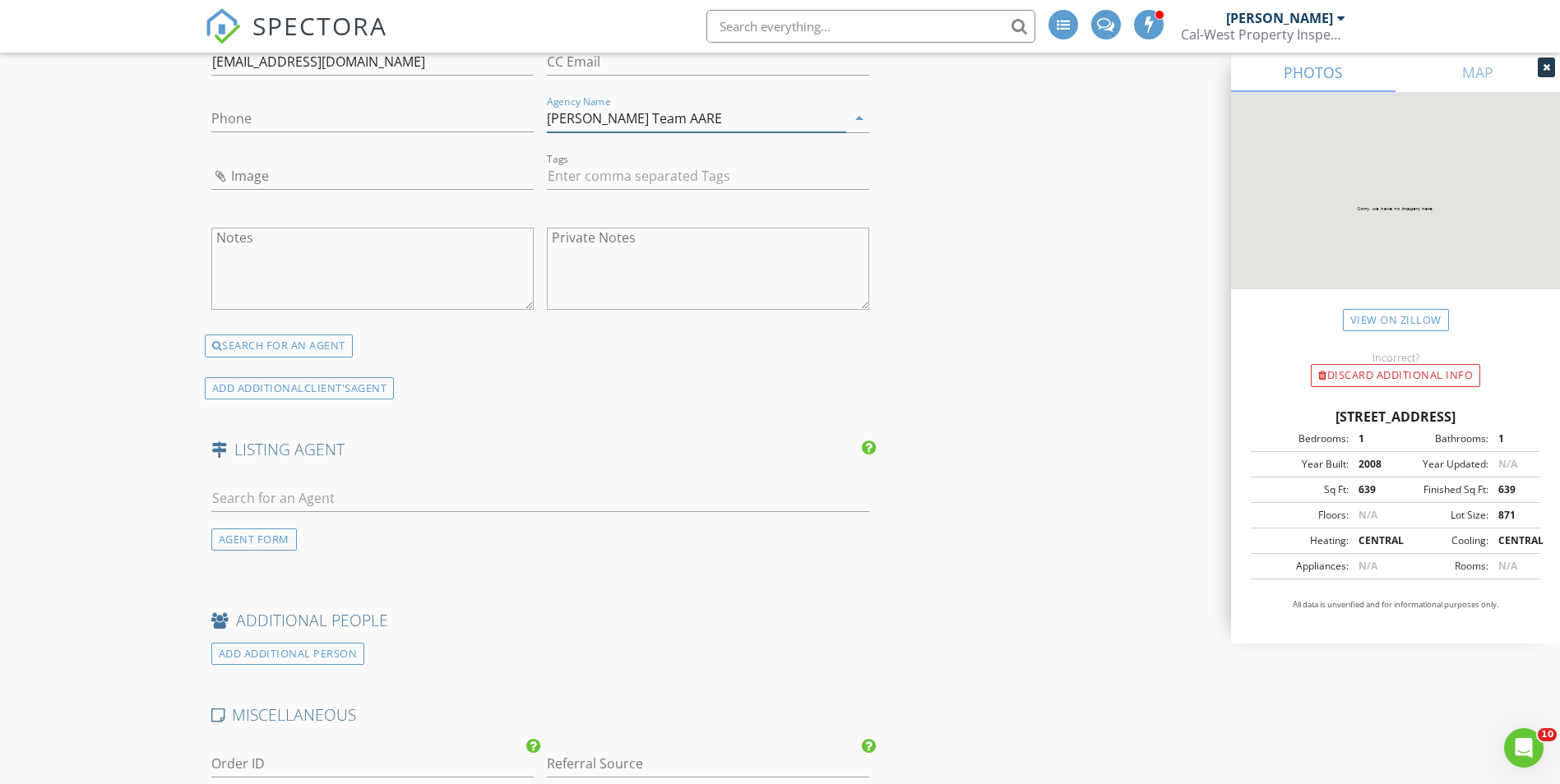
type input "[PERSON_NAME] Team AARE"
click at [258, 119] on input "Phone" at bounding box center [372, 118] width 322 height 27
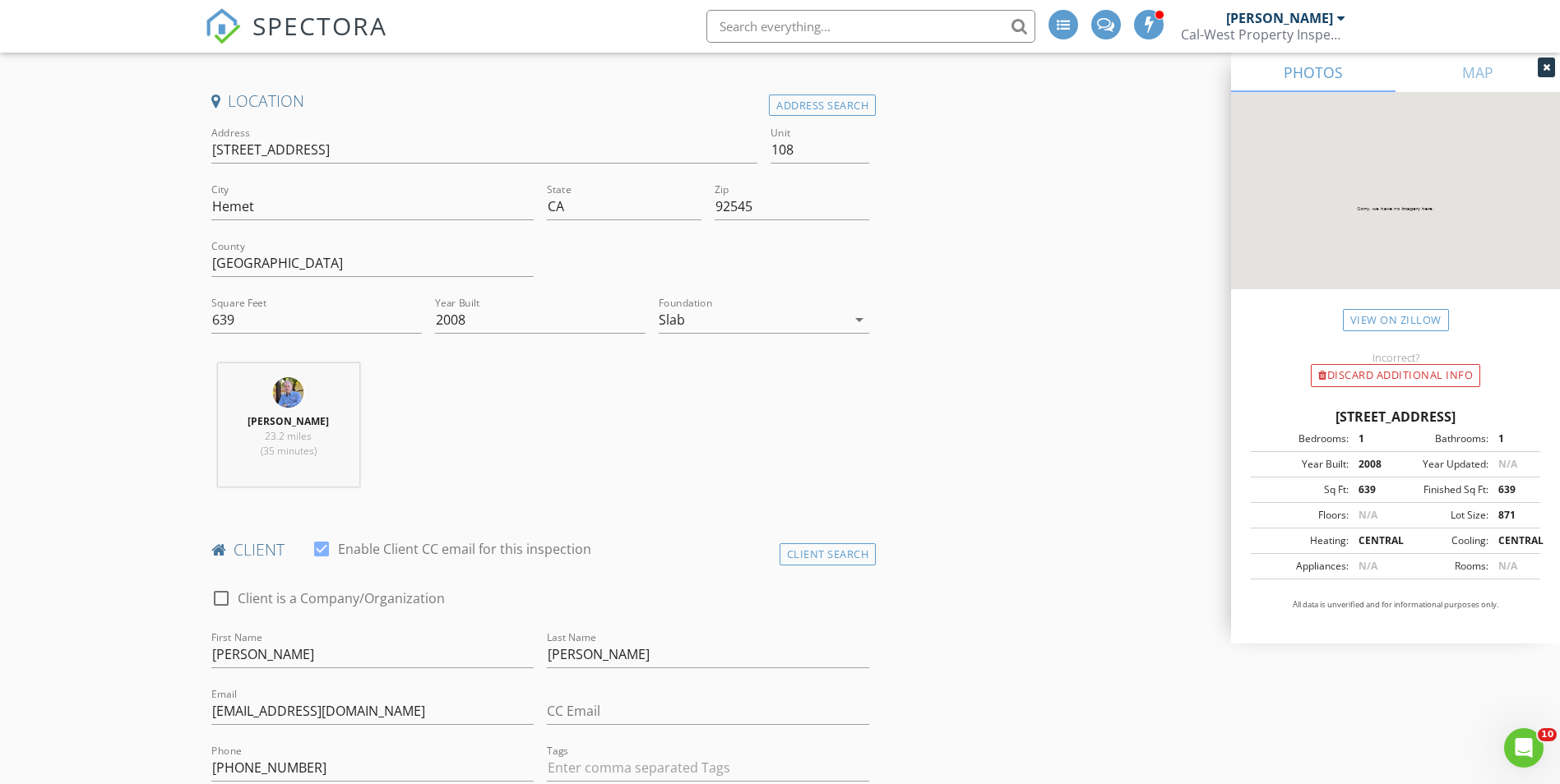
scroll to position [203, 0]
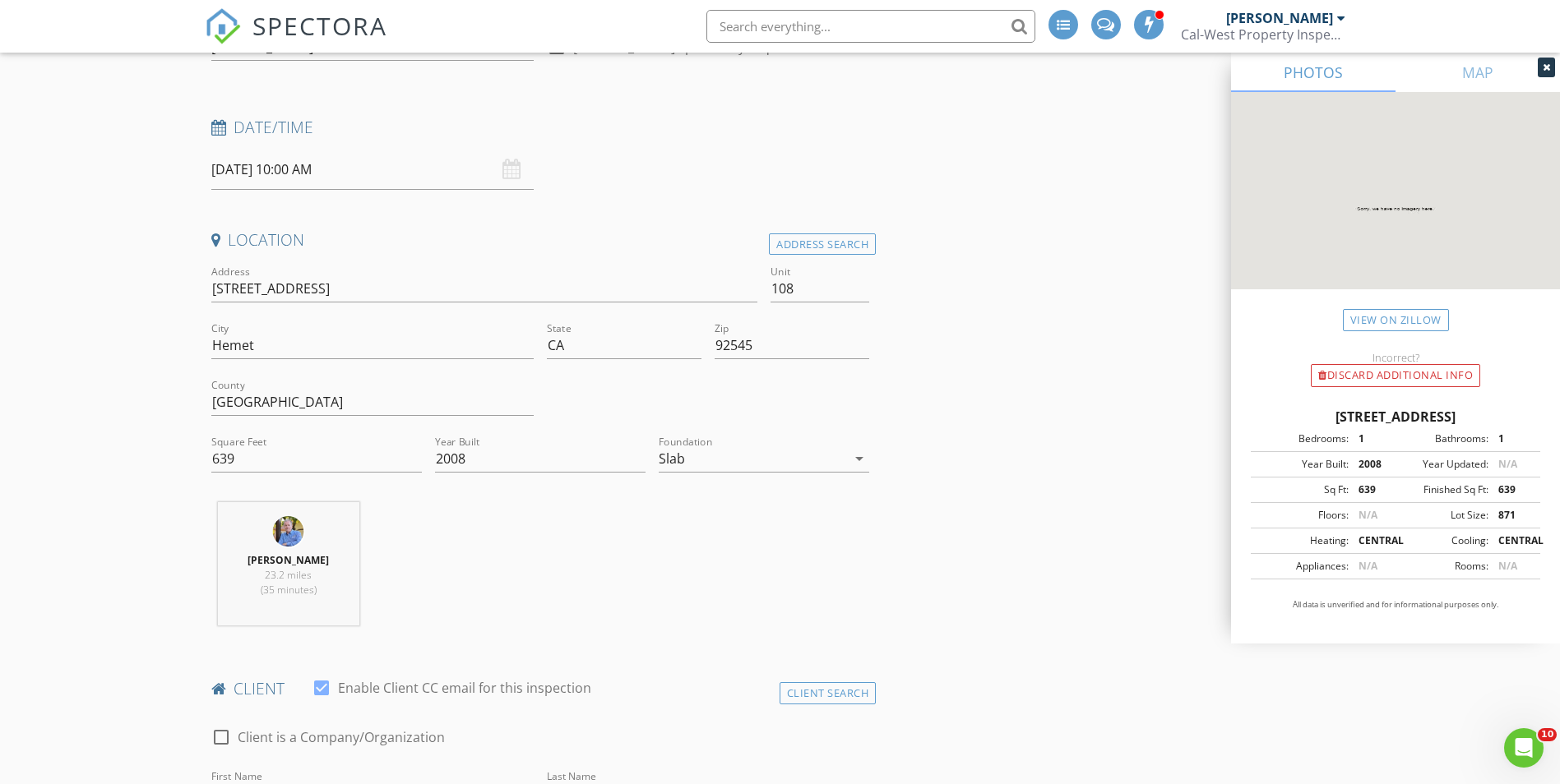
type input "[PHONE_NUMBER]"
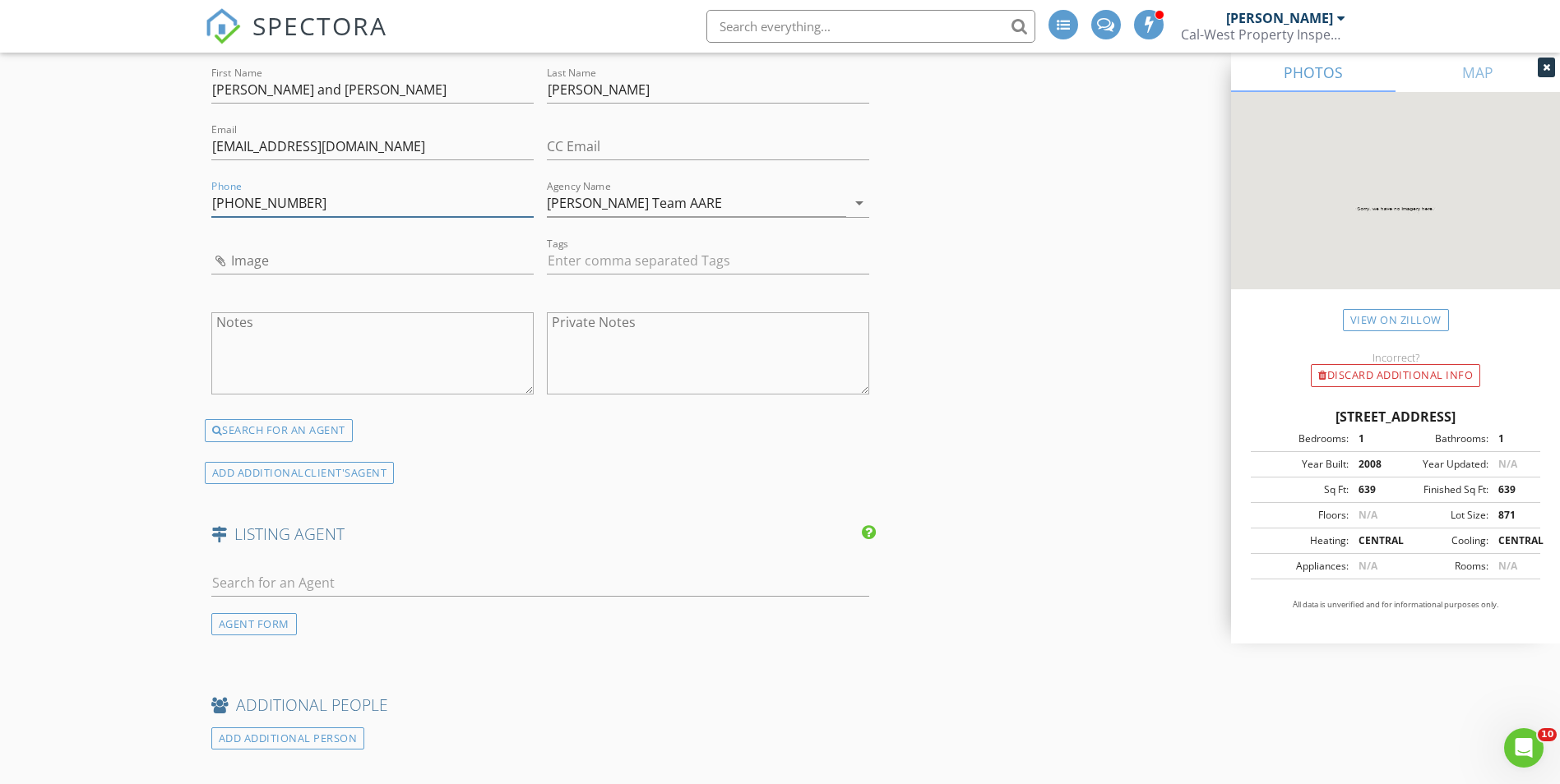
scroll to position [2208, 0]
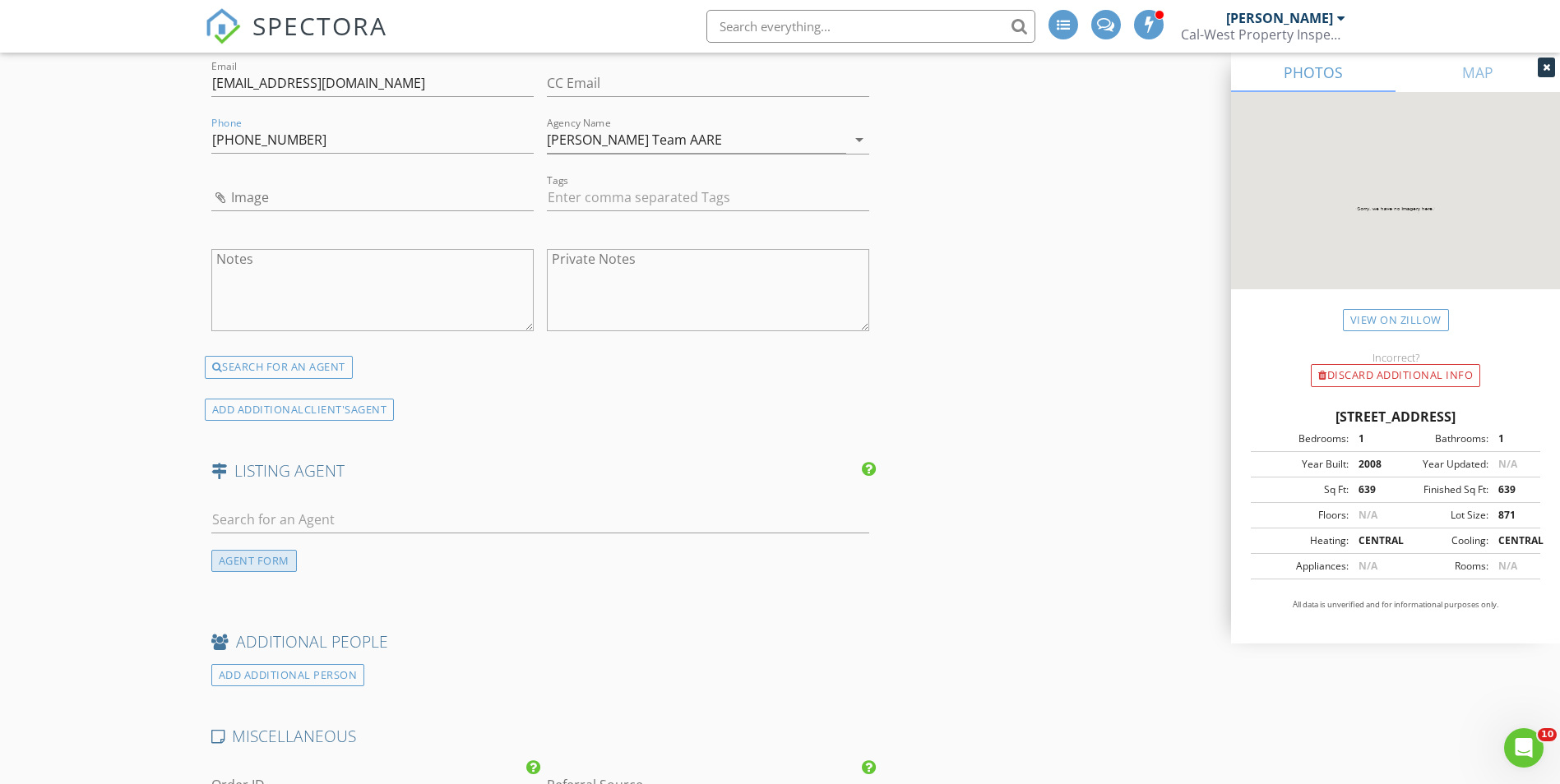
click at [248, 556] on div "AGENT FORM" at bounding box center [254, 560] width 85 height 22
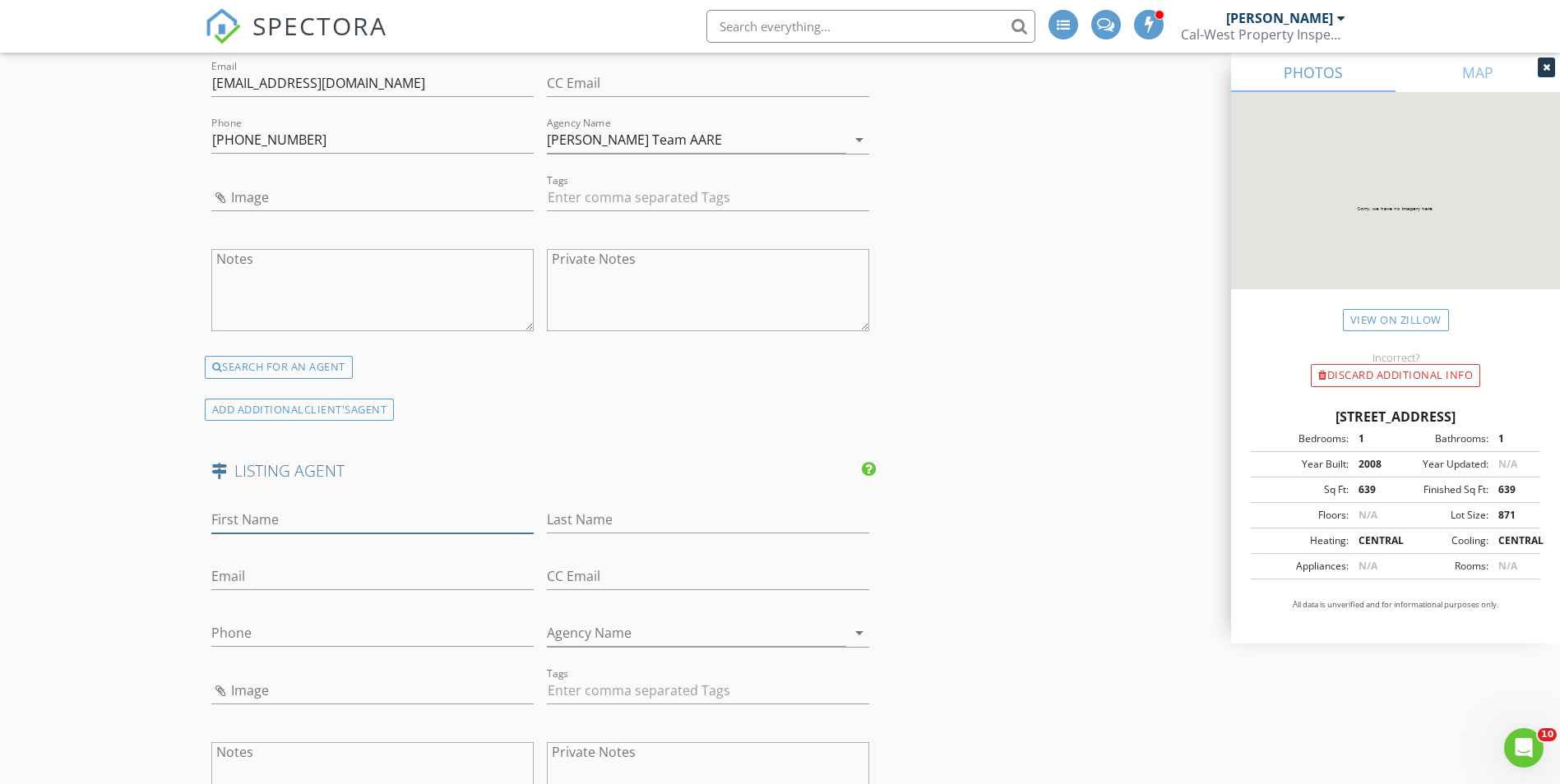
click at [258, 519] on input "First Name" at bounding box center [372, 519] width 322 height 27
paste input "Val Ives 9517576065 Brokered by LPT Realty, Inc"
drag, startPoint x: 416, startPoint y: 519, endPoint x: 504, endPoint y: 517, distance: 88.0
click at [504, 517] on input "Val Ives 9517576065 Brokered by LPT Realty, Inc" at bounding box center [372, 519] width 322 height 27
type input "Val Ives 9517576065 Brokered by LPT Realty, Inc"
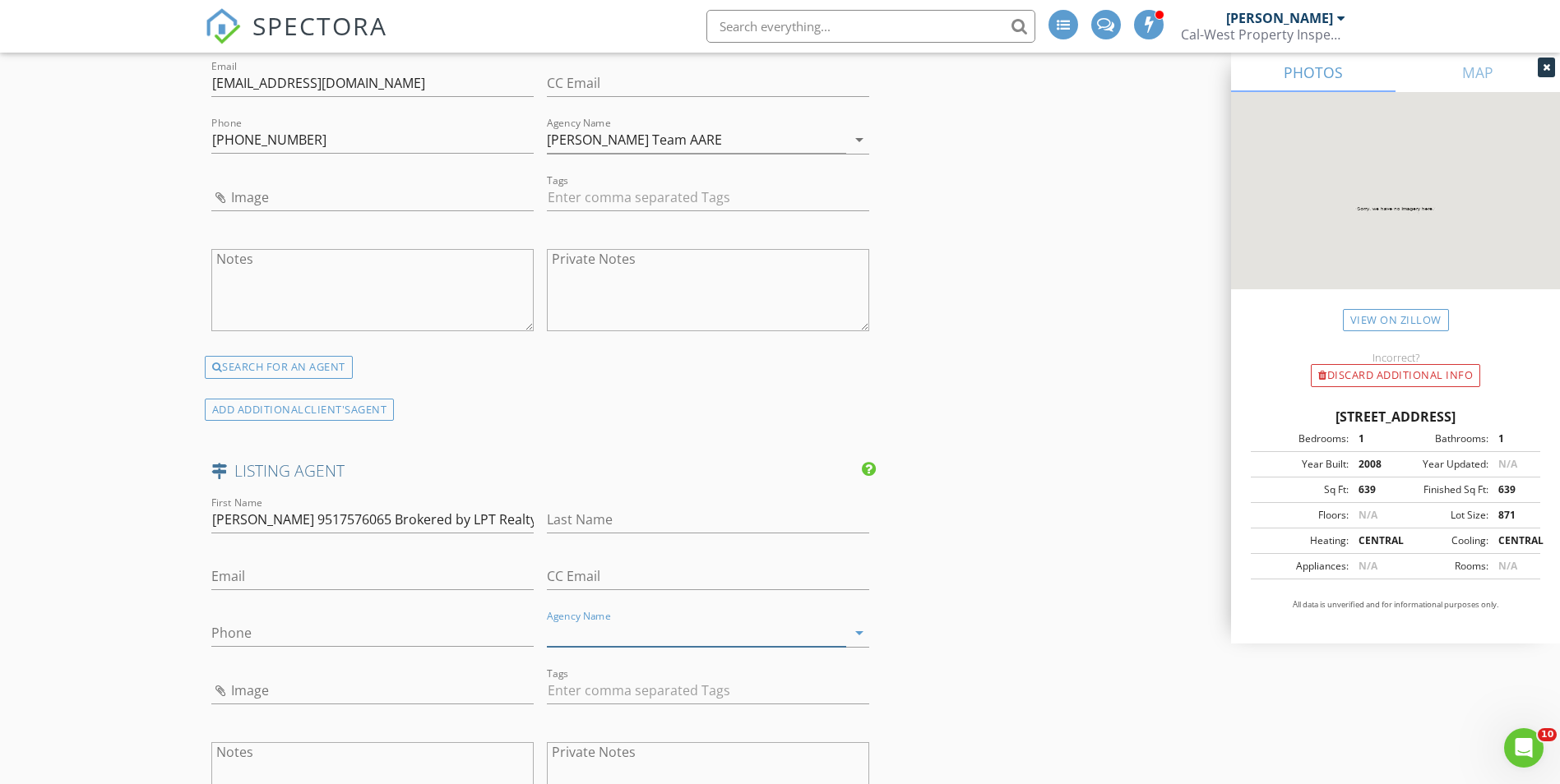
click at [616, 630] on input "Agency Name" at bounding box center [696, 633] width 299 height 27
paste input "LPT Realty, Inc"
drag, startPoint x: 338, startPoint y: 517, endPoint x: 550, endPoint y: 522, distance: 212.1
click at [550, 522] on div "First Name Val Ives 9517576065 Brokered by LPT Realty, Inc Last Name Email CC E…" at bounding box center [540, 671] width 672 height 356
type input "LPT Realty, Inc"
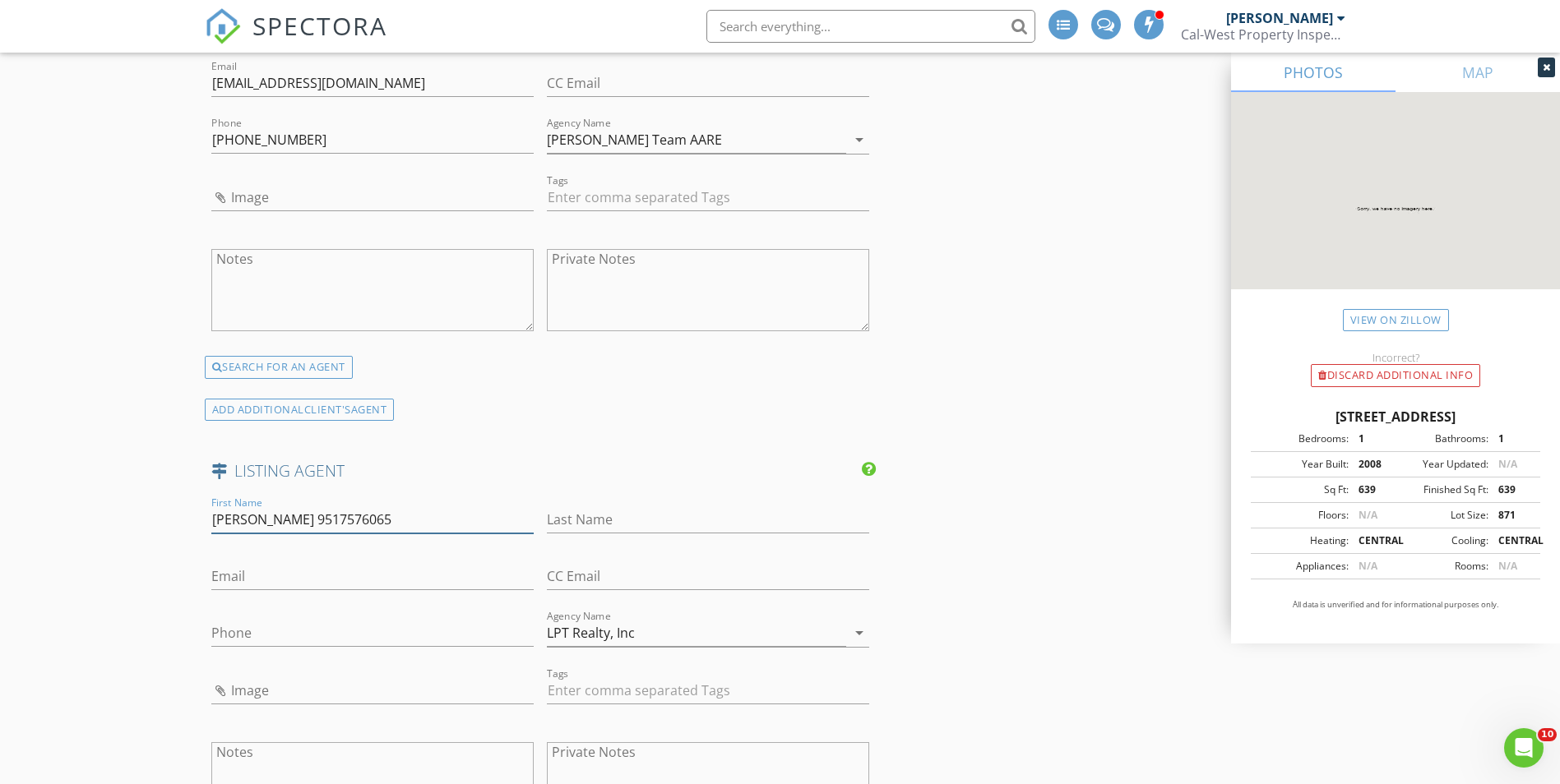
drag, startPoint x: 261, startPoint y: 517, endPoint x: 344, endPoint y: 521, distance: 83.1
click at [344, 521] on input "Val Ives 9517576065" at bounding box center [372, 519] width 322 height 27
type input "Val Ives 9517576065"
click at [270, 636] on input "Phone" at bounding box center [372, 633] width 322 height 27
paste input "[PHONE_NUMBER]"
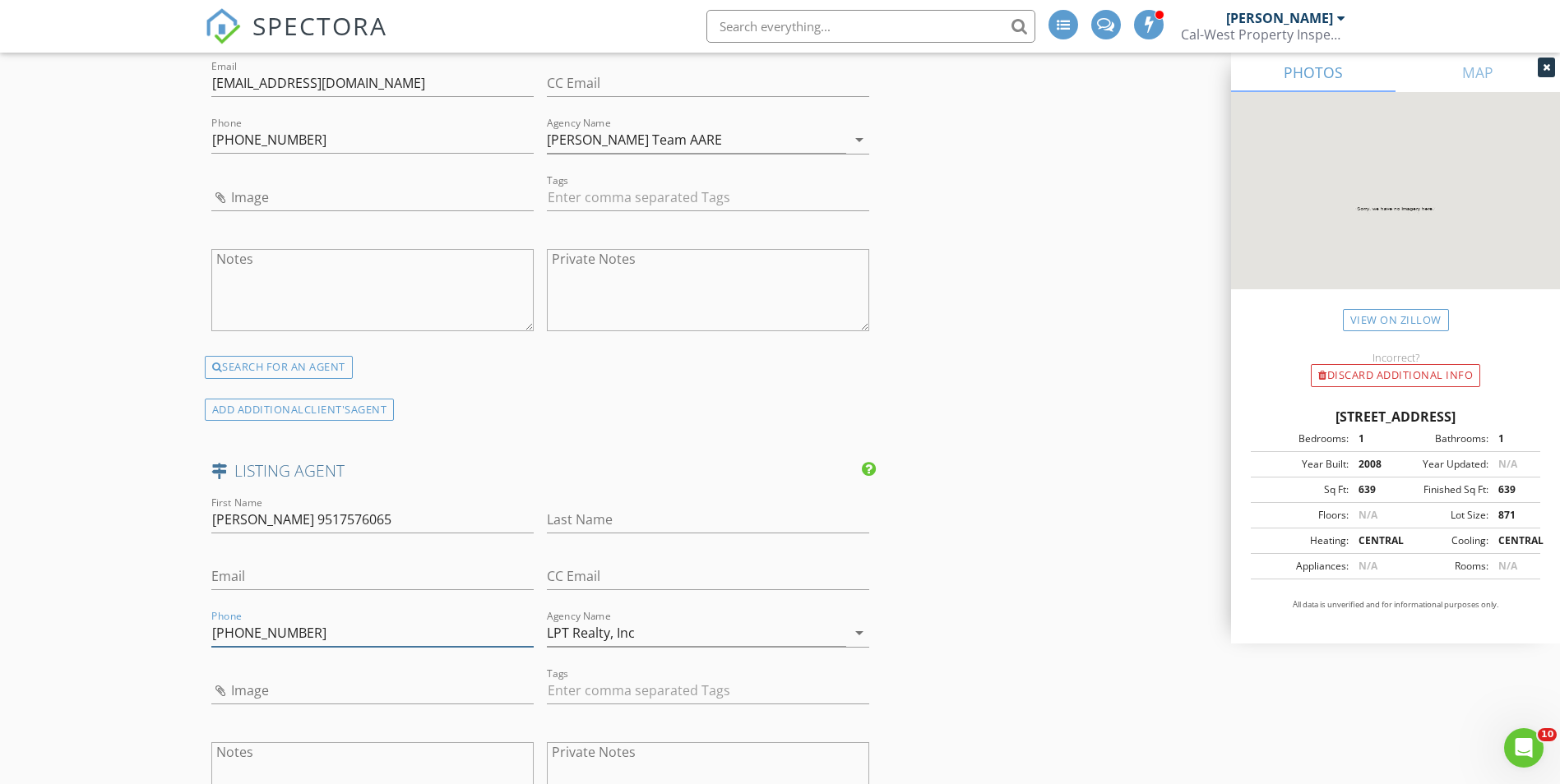
type input "[PHONE_NUMBER]"
drag, startPoint x: 233, startPoint y: 519, endPoint x: 335, endPoint y: 514, distance: 102.1
click at [335, 514] on input "Val Ives 9517576065" at bounding box center [372, 519] width 322 height 27
type input "Val"
click at [660, 524] on input "Last Name" at bounding box center [707, 519] width 322 height 27
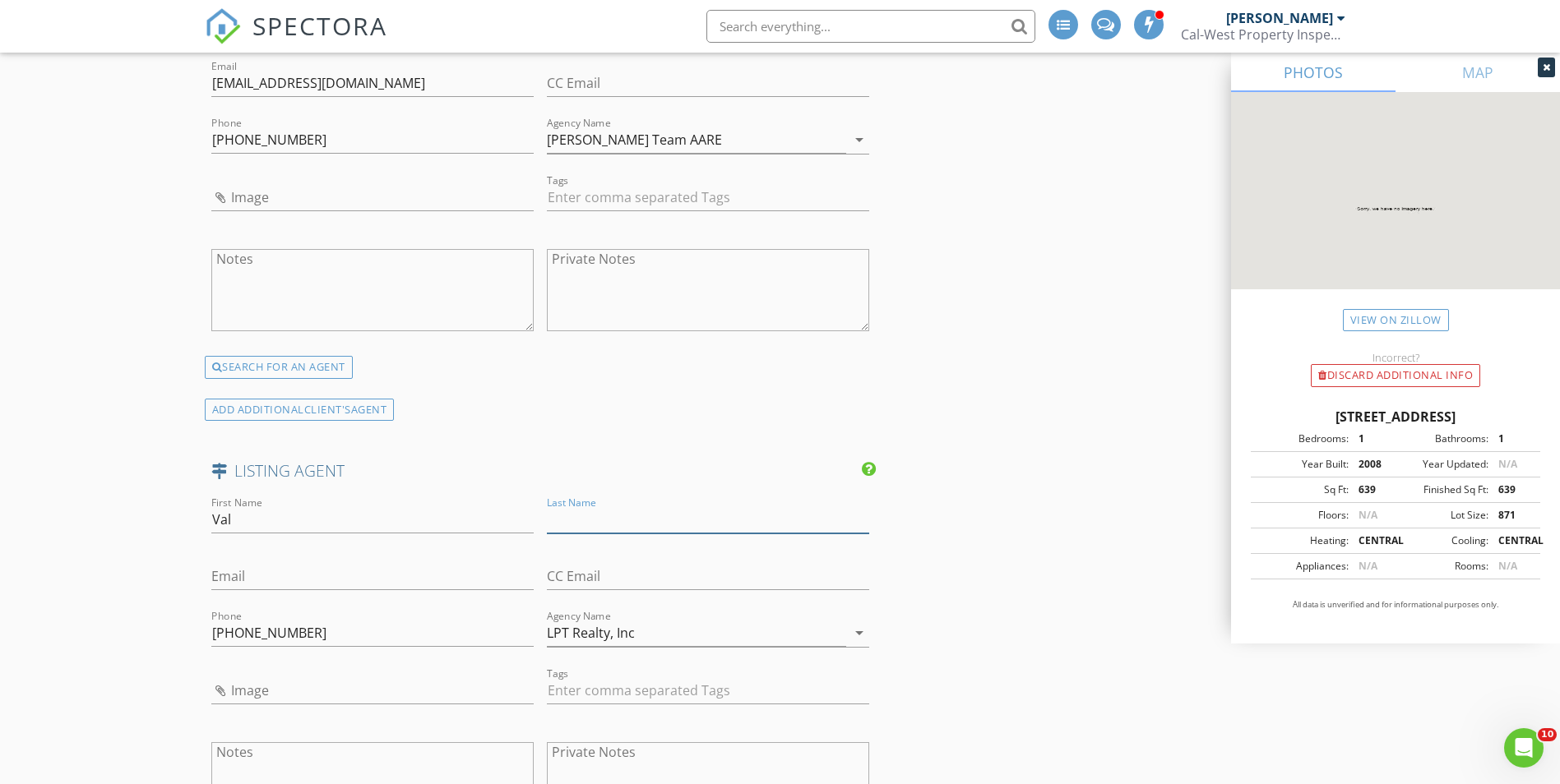
paste input "Ives 9517576065"
drag, startPoint x: 576, startPoint y: 516, endPoint x: 651, endPoint y: 512, distance: 75.1
click at [651, 512] on input "Ives 9517576065" at bounding box center [707, 519] width 322 height 27
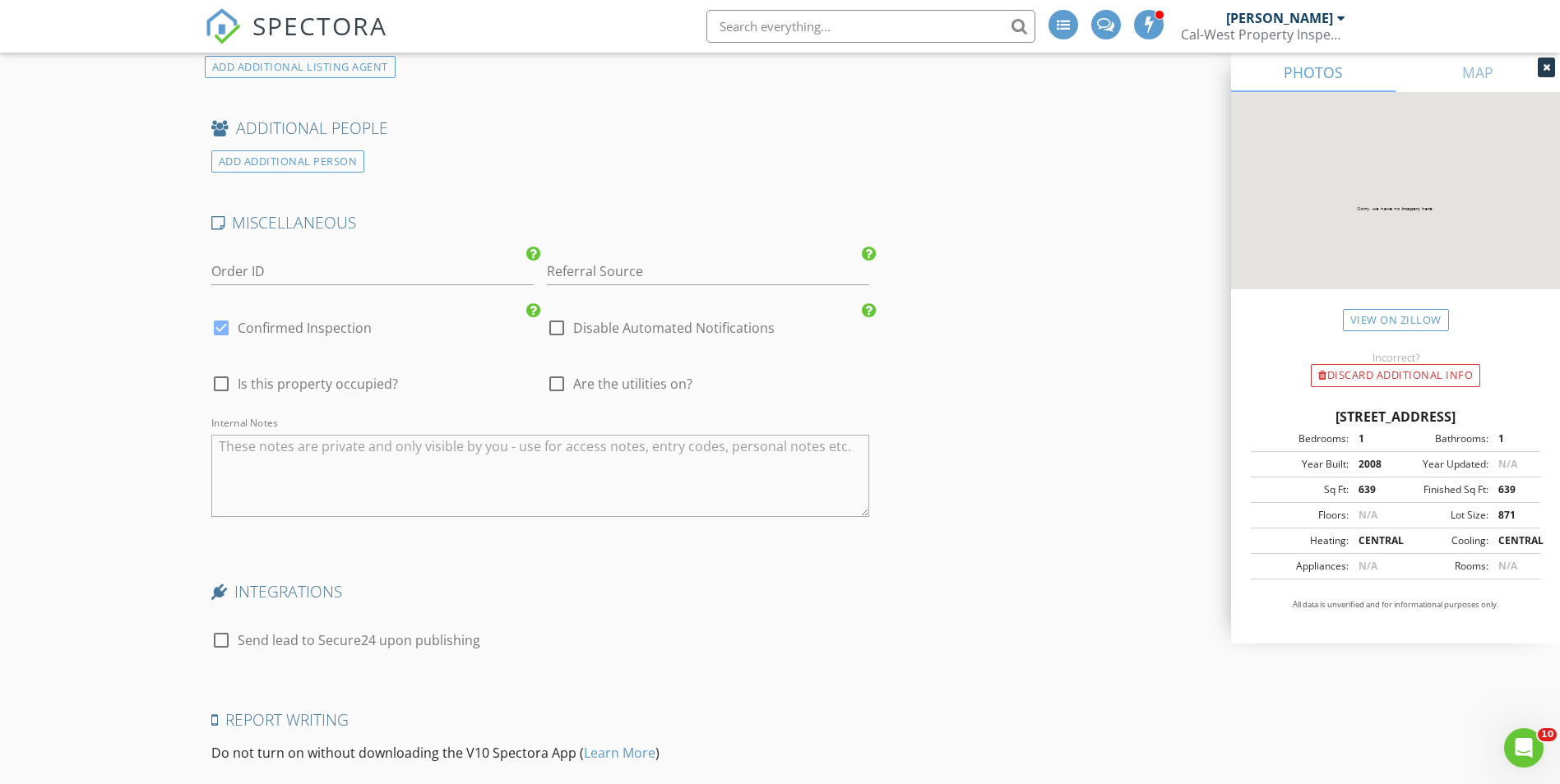
scroll to position [3369, 0]
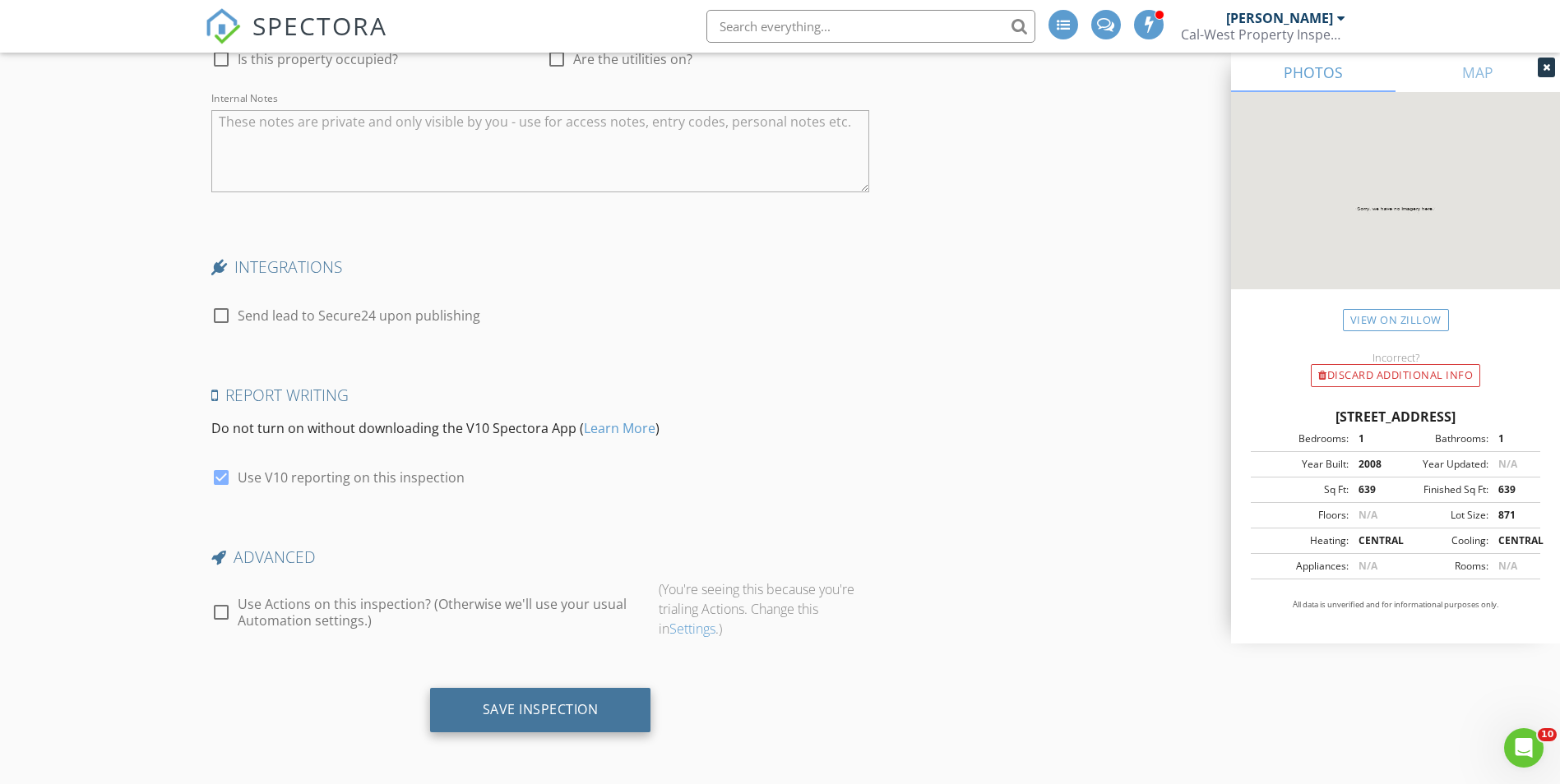
type input "Ives"
click at [604, 705] on div "Save Inspection" at bounding box center [540, 710] width 221 height 45
